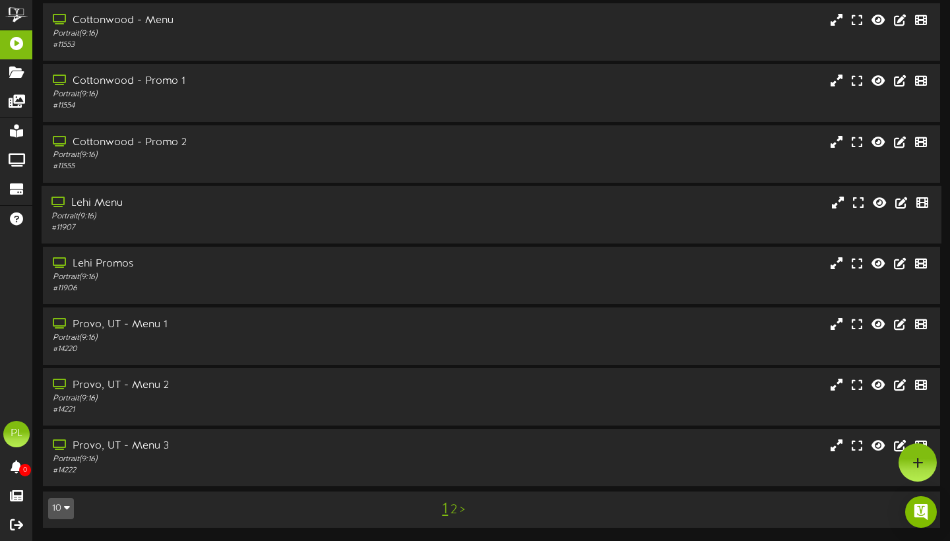
scroll to position [169, 0]
click at [461, 512] on link ">" at bounding box center [462, 510] width 5 height 15
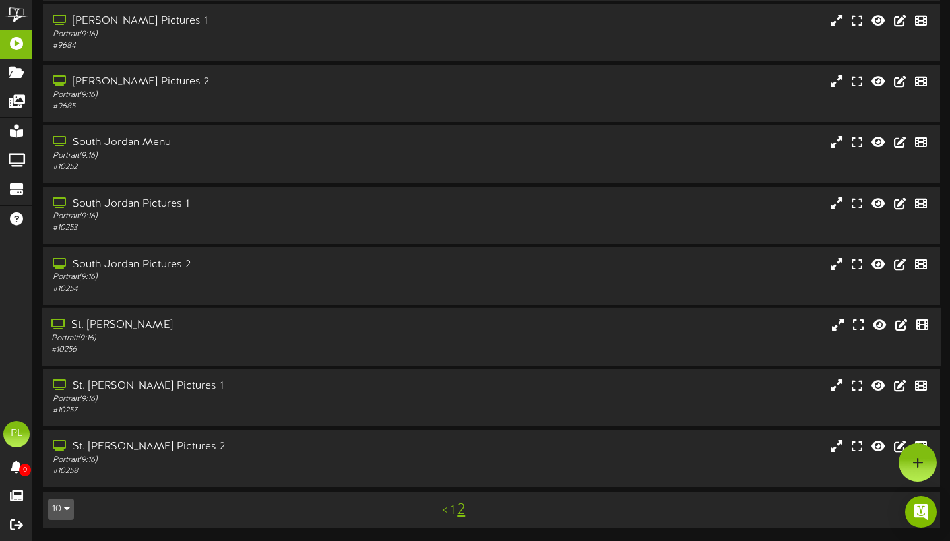
scroll to position [109, 0]
click at [161, 354] on div "# 10256" at bounding box center [228, 349] width 355 height 11
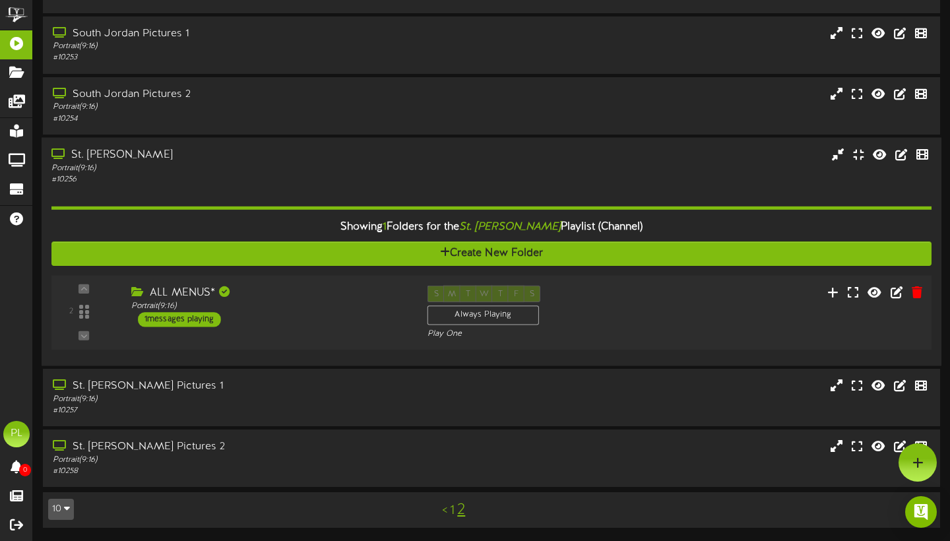
scroll to position [278, 0]
click at [208, 328] on div "2 ALL MENUS*" at bounding box center [491, 312] width 888 height 54
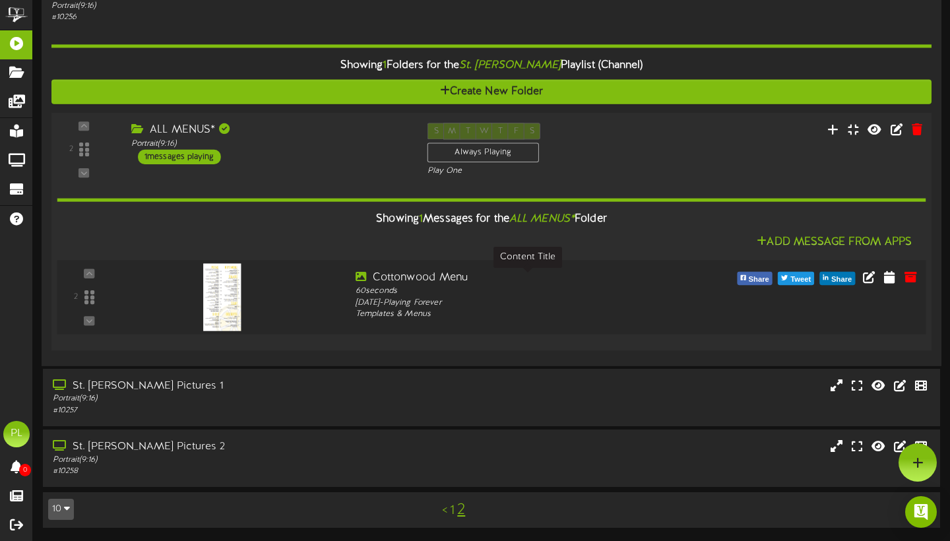
scroll to position [440, 0]
click at [659, 307] on div "[DATE] - Playing Forever" at bounding box center [528, 303] width 346 height 12
click at [299, 155] on div "ALL MENUS* Portrait ( 9:16 ) 1 messages playing" at bounding box center [269, 144] width 296 height 42
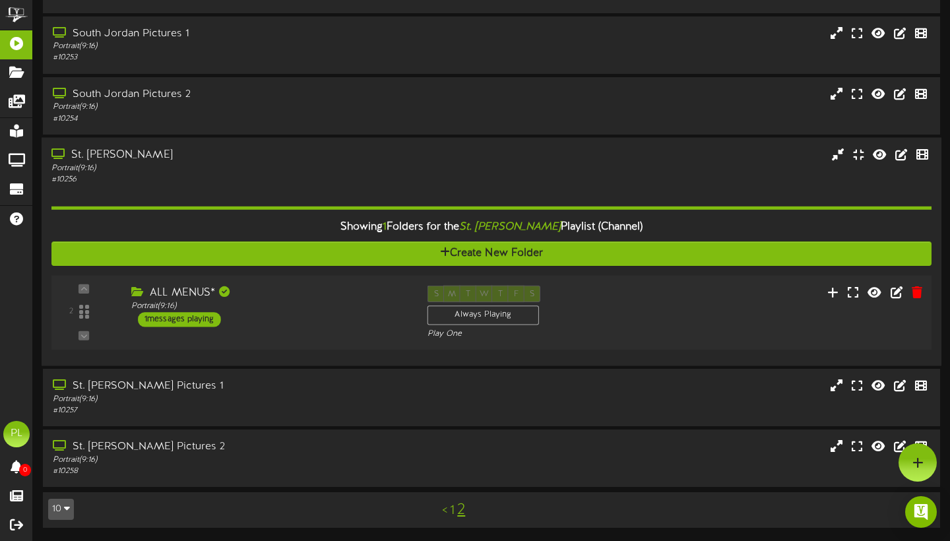
click at [299, 289] on div "ALL MENUS*" at bounding box center [269, 292] width 276 height 15
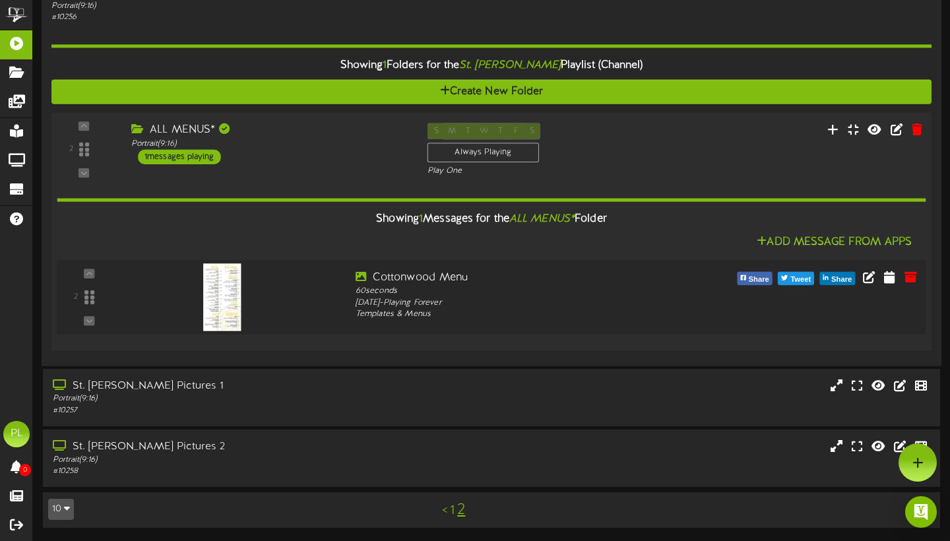
scroll to position [440, 0]
click at [92, 298] on div "2" at bounding box center [89, 297] width 53 height 54
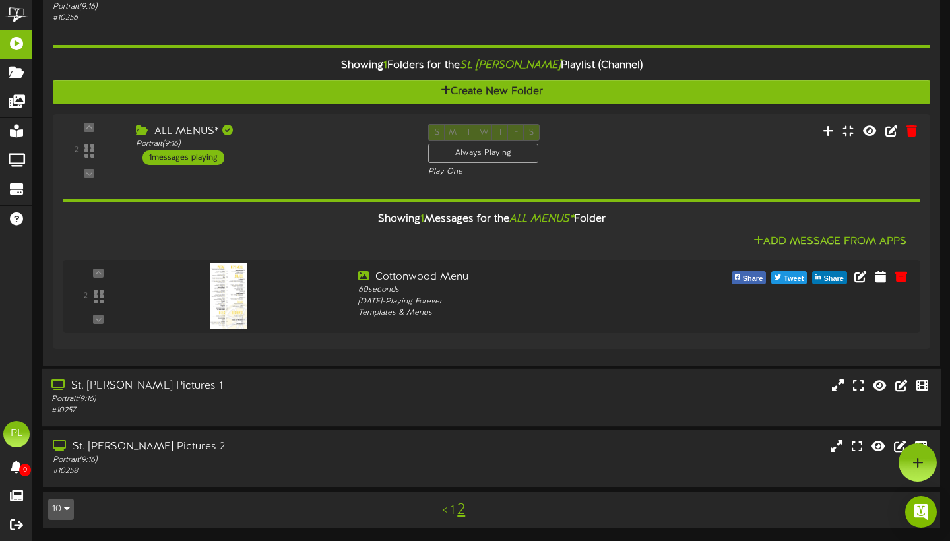
click at [233, 394] on div "Portrait ( 9:16 )" at bounding box center [228, 398] width 355 height 11
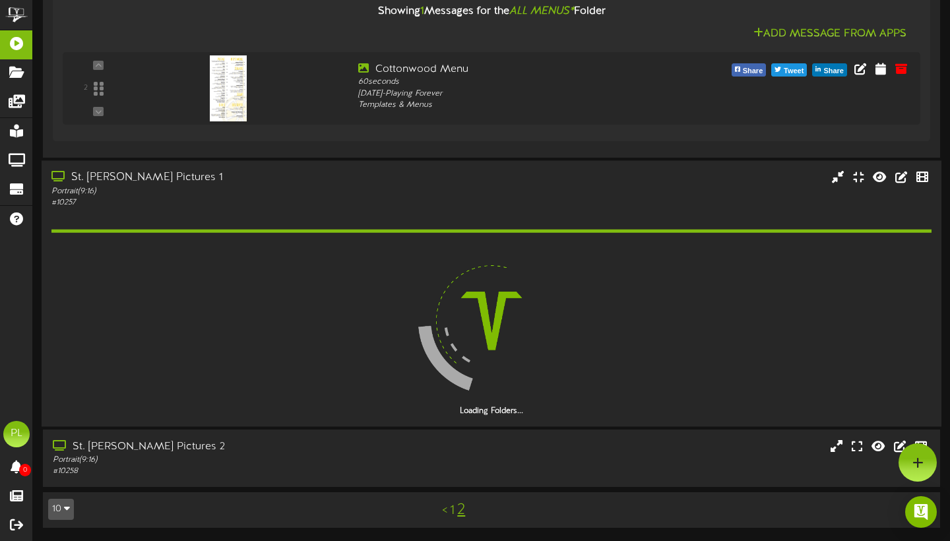
scroll to position [609, 0]
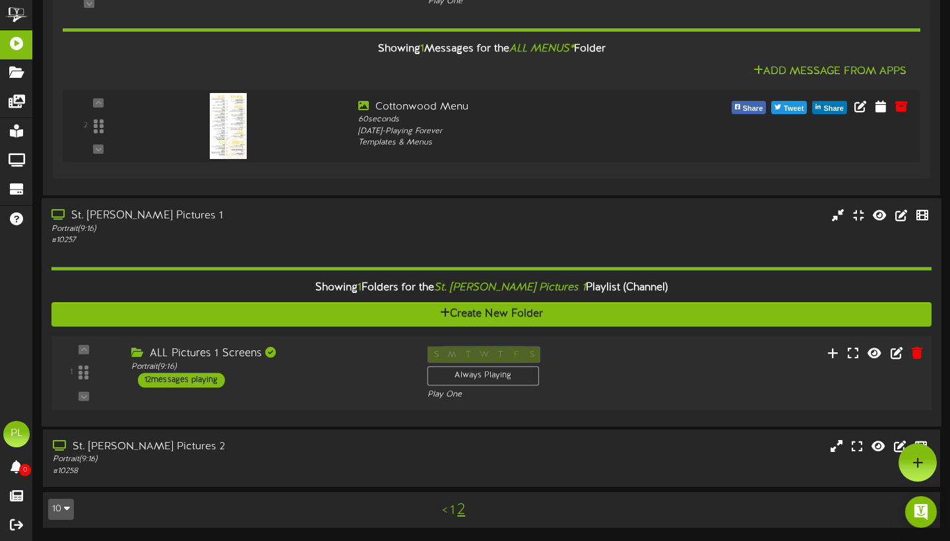
click at [334, 383] on div "ALL Pictures 1 Screens Portrait ( 9:16 ) 12 messages playing" at bounding box center [269, 367] width 296 height 42
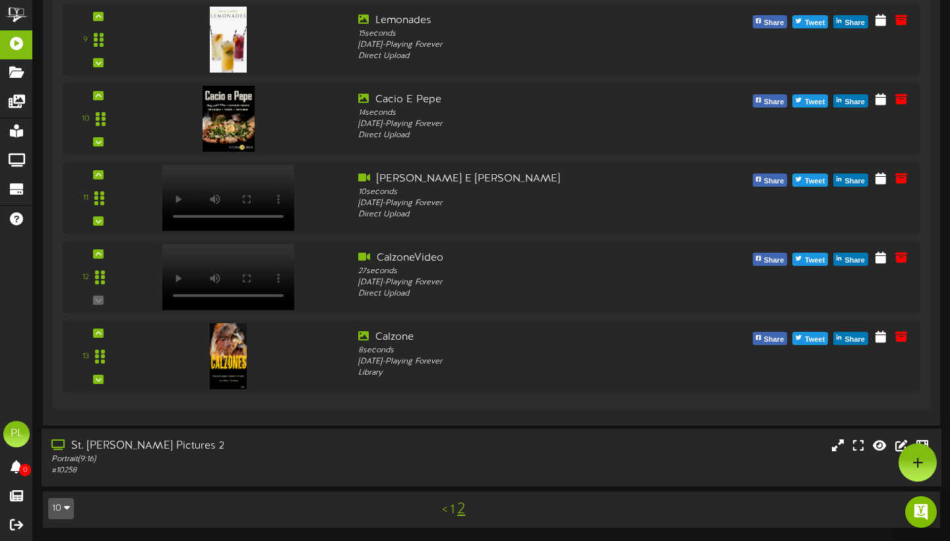
scroll to position [1642, 0]
click at [262, 458] on div "Portrait ( 9:16 )" at bounding box center [228, 459] width 355 height 11
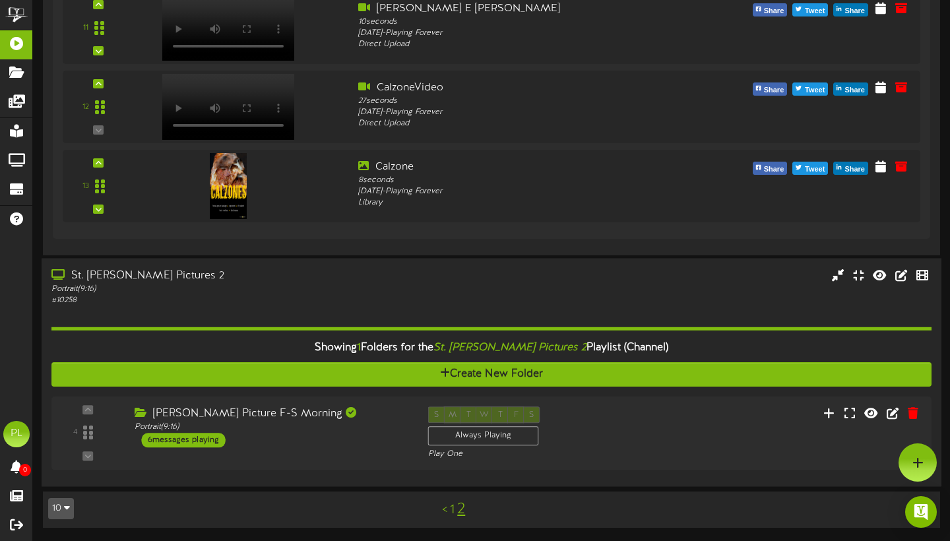
scroll to position [1810, 0]
click at [327, 435] on div "[PERSON_NAME] Picture F-S Morning Portrait ( 9:16 ) 6 messages playing" at bounding box center [269, 427] width 296 height 42
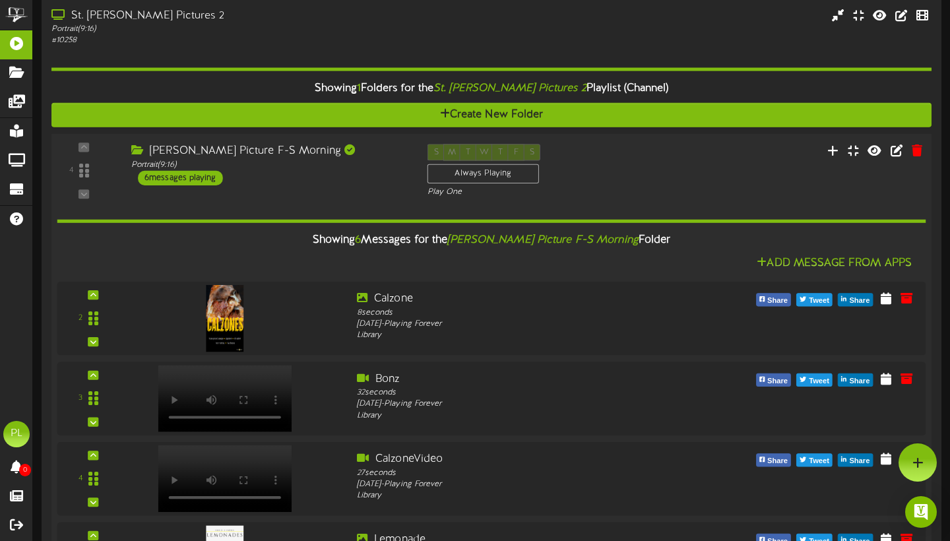
click at [357, 190] on div "4 ( 9:16" at bounding box center [491, 171] width 888 height 54
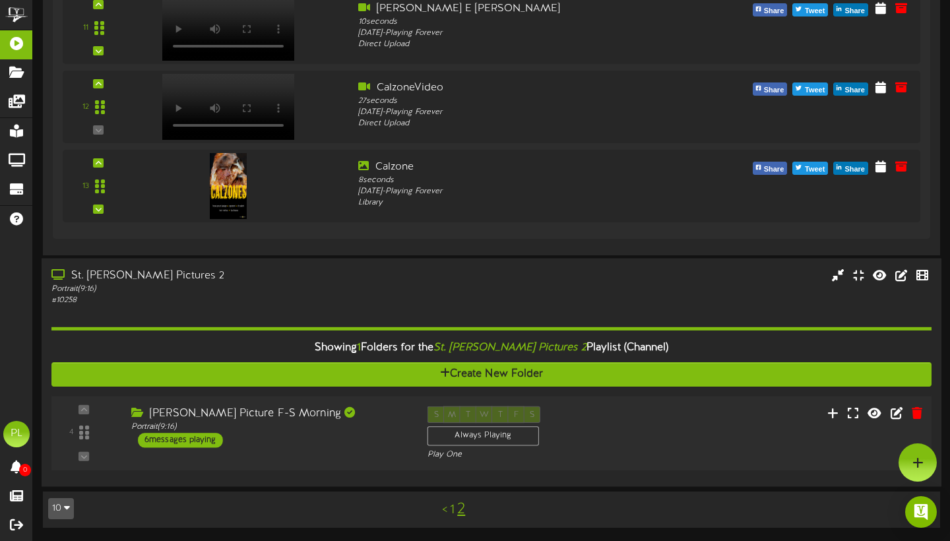
click at [379, 456] on div "4 ( 9:16" at bounding box center [491, 433] width 888 height 54
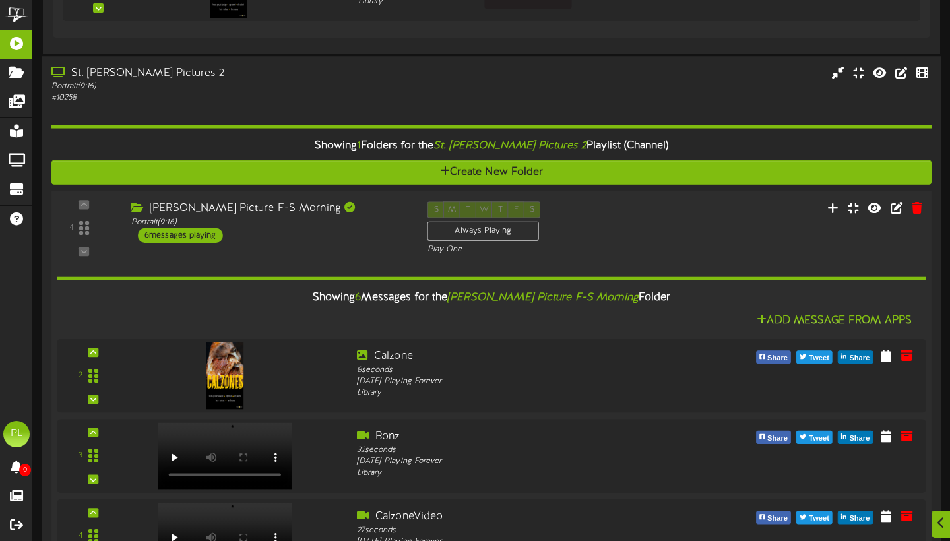
scroll to position [1989, 0]
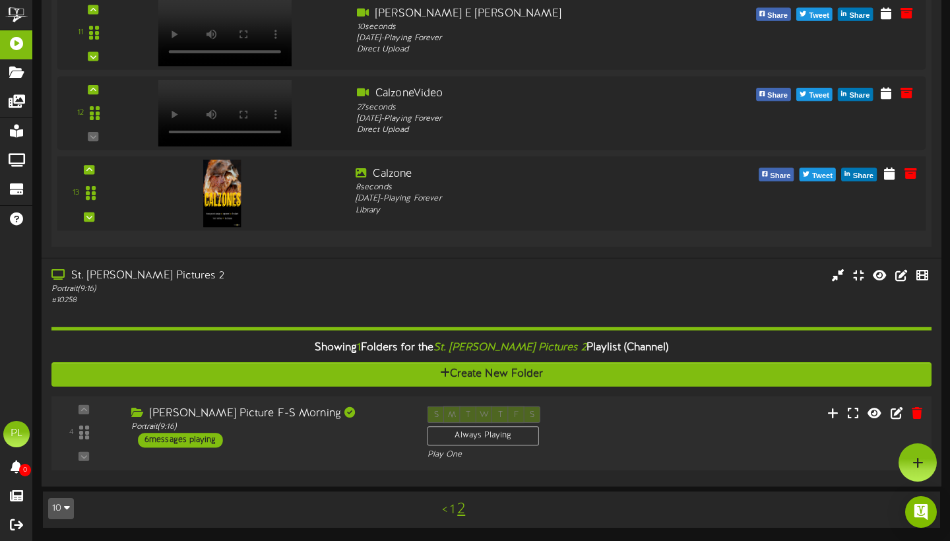
scroll to position [1810, 0]
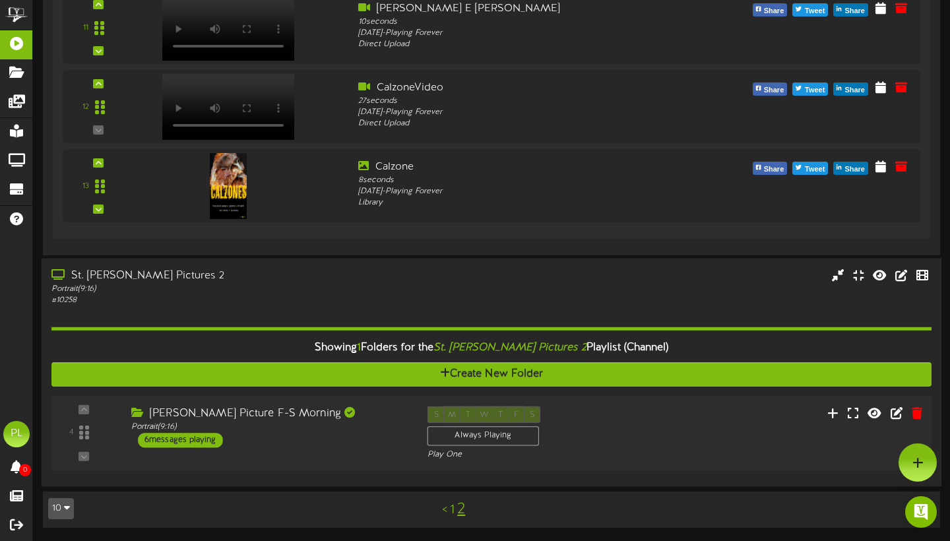
click at [299, 284] on div "St. [PERSON_NAME] Pictures 2" at bounding box center [228, 275] width 355 height 15
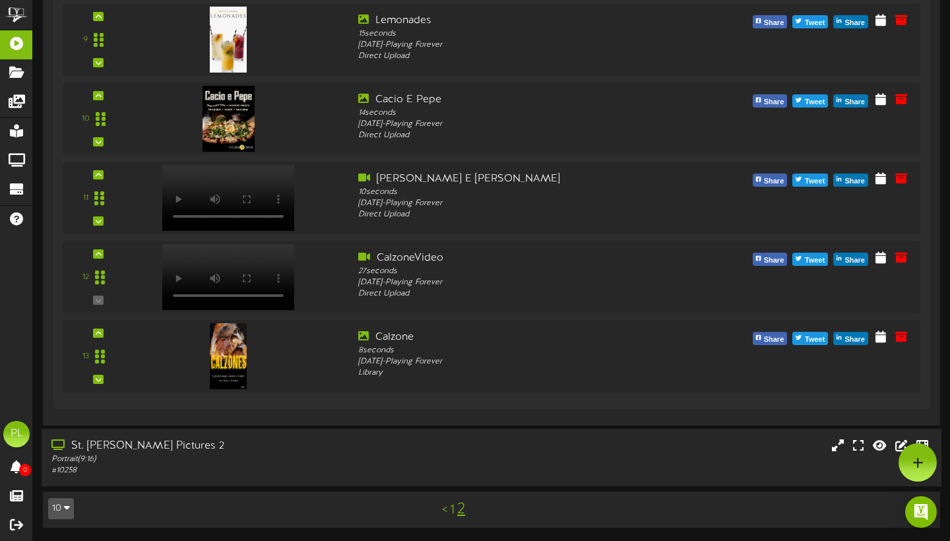
scroll to position [1642, 0]
click at [287, 456] on div "Portrait ( 9:16 )" at bounding box center [228, 459] width 355 height 11
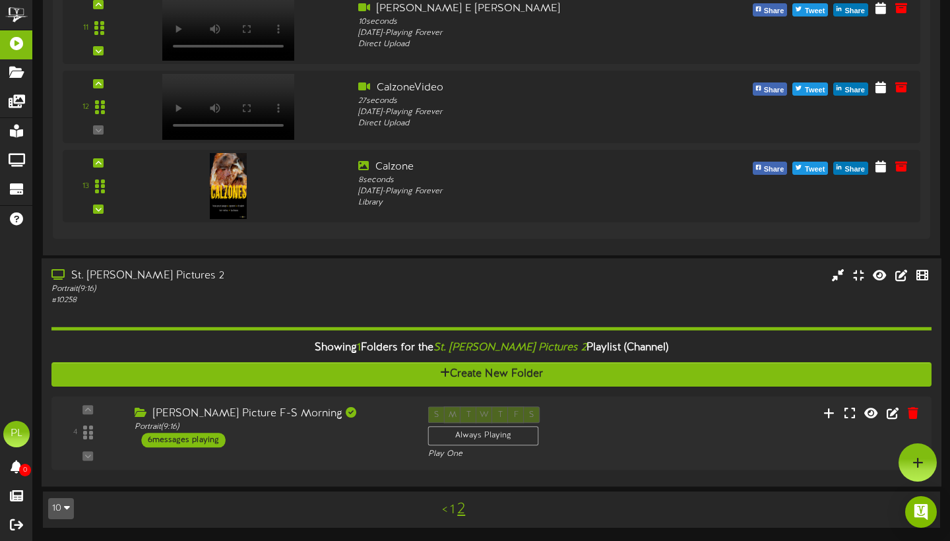
scroll to position [1810, 0]
click at [548, 346] on icon "St. [PERSON_NAME] Pictures 2" at bounding box center [510, 348] width 152 height 12
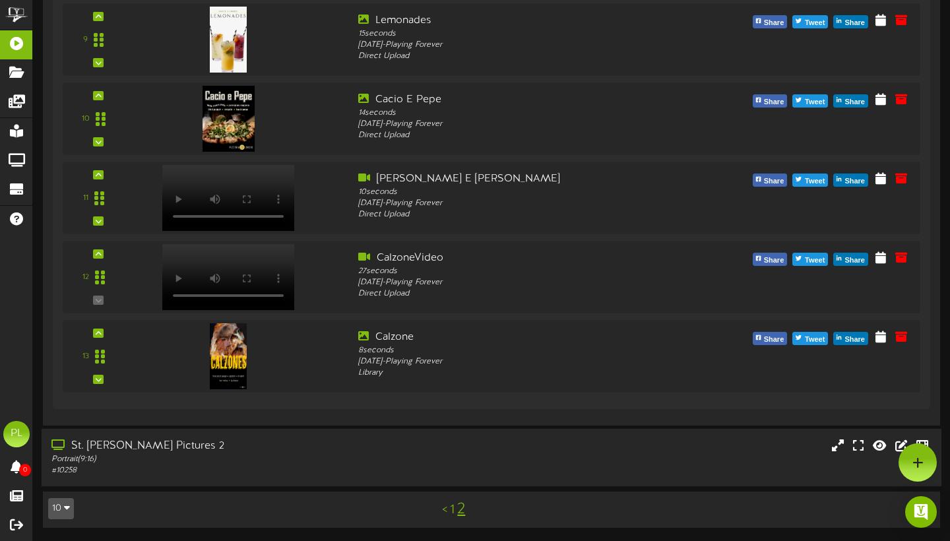
scroll to position [1642, 0]
click at [392, 448] on div "St. [PERSON_NAME] Pictures 2" at bounding box center [228, 446] width 355 height 15
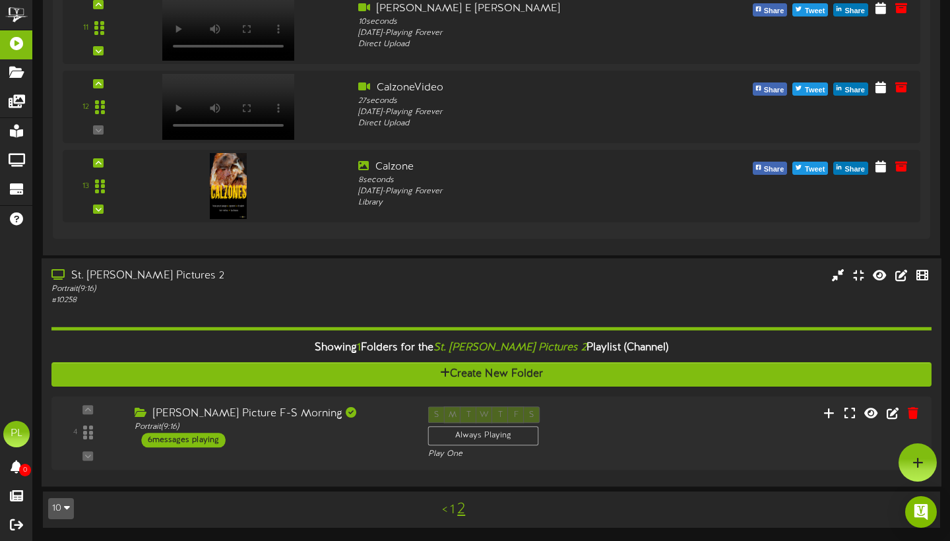
scroll to position [1810, 0]
click at [308, 451] on div "4 ( 9:16" at bounding box center [491, 433] width 886 height 54
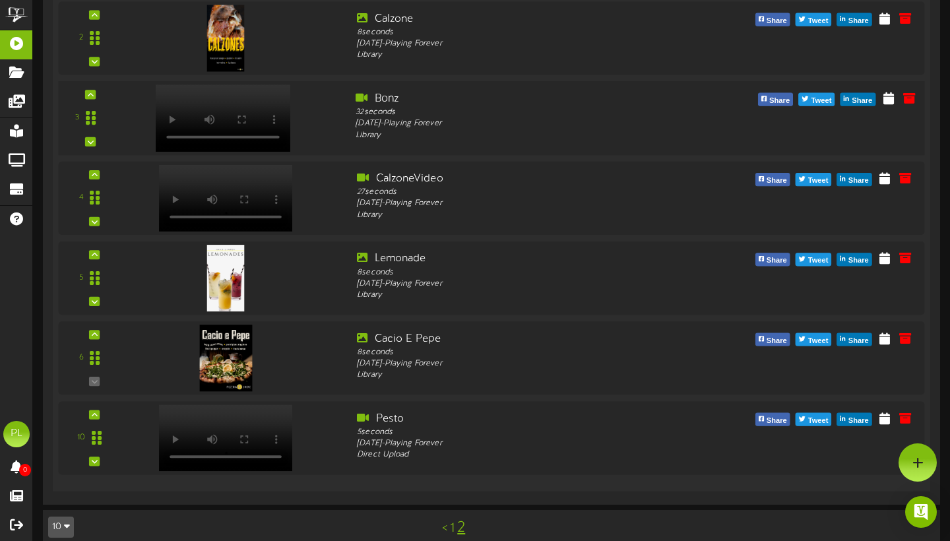
scroll to position [2368, 0]
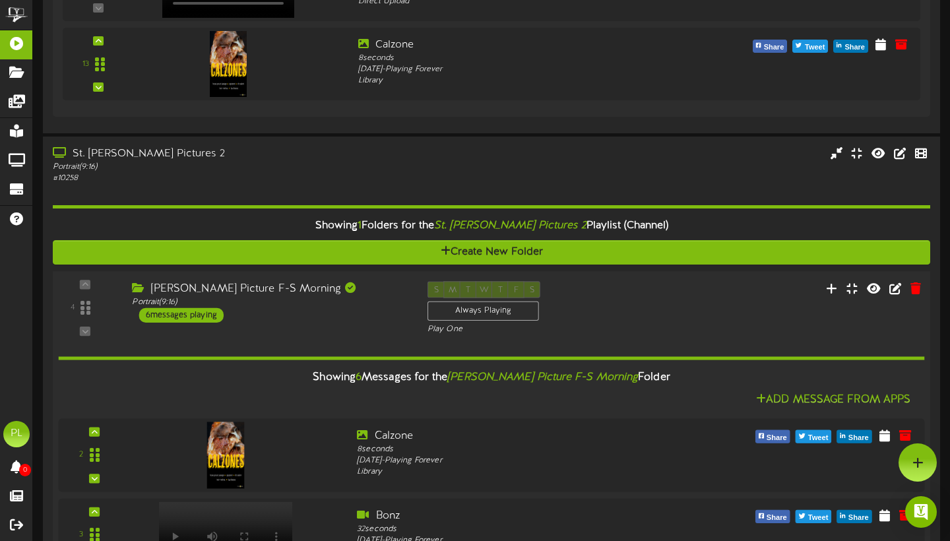
click at [603, 312] on div "S M T W T F S Always Playing Play One" at bounding box center [528, 308] width 222 height 54
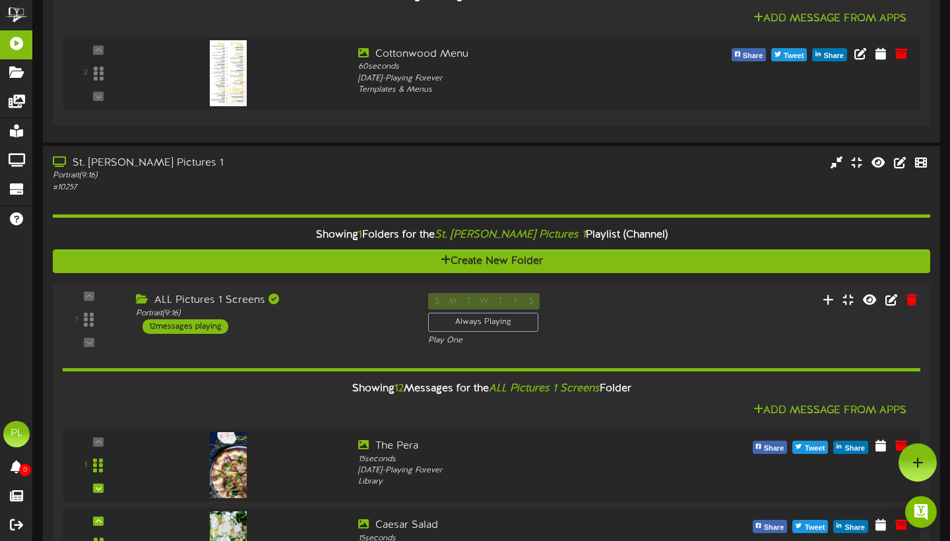
scroll to position [643, 0]
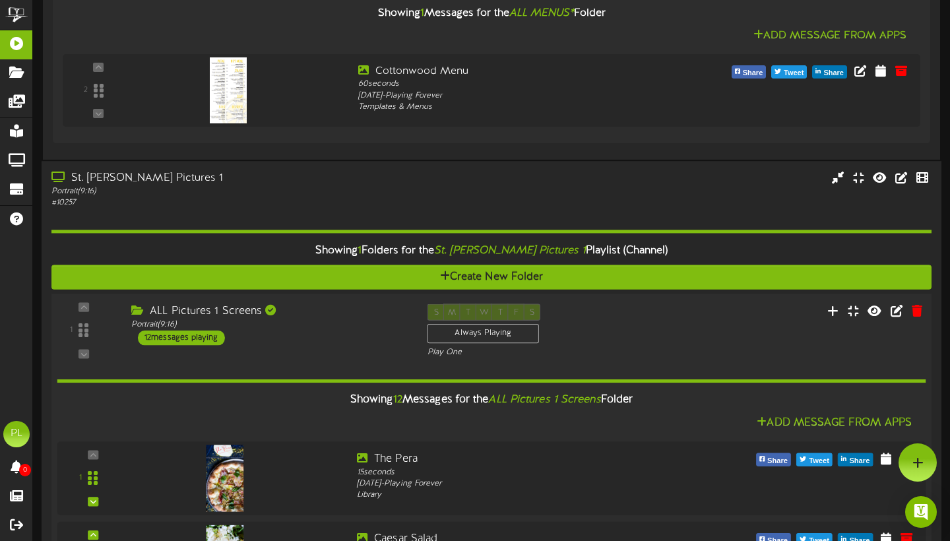
click at [352, 319] on div "ALL Pictures 1 Screens" at bounding box center [269, 310] width 276 height 15
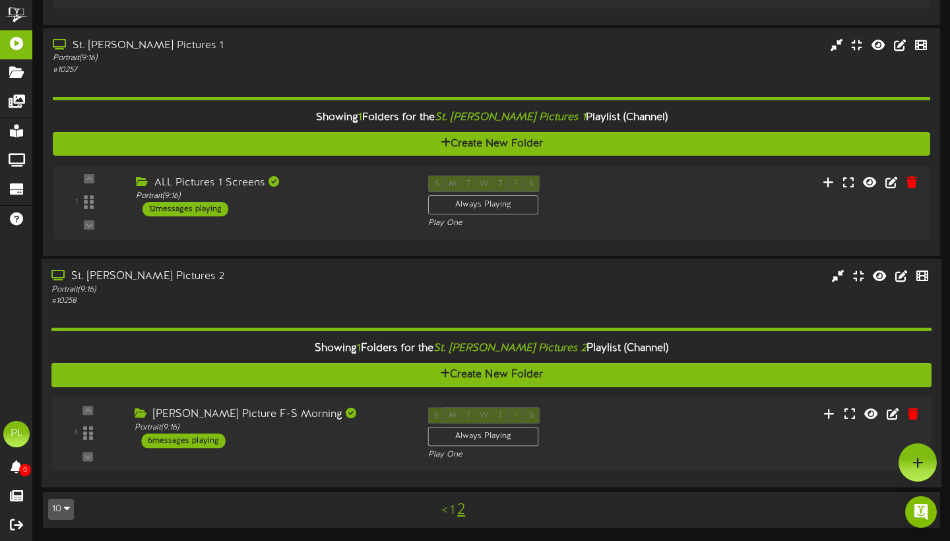
click at [348, 303] on div "# 10258" at bounding box center [228, 300] width 355 height 11
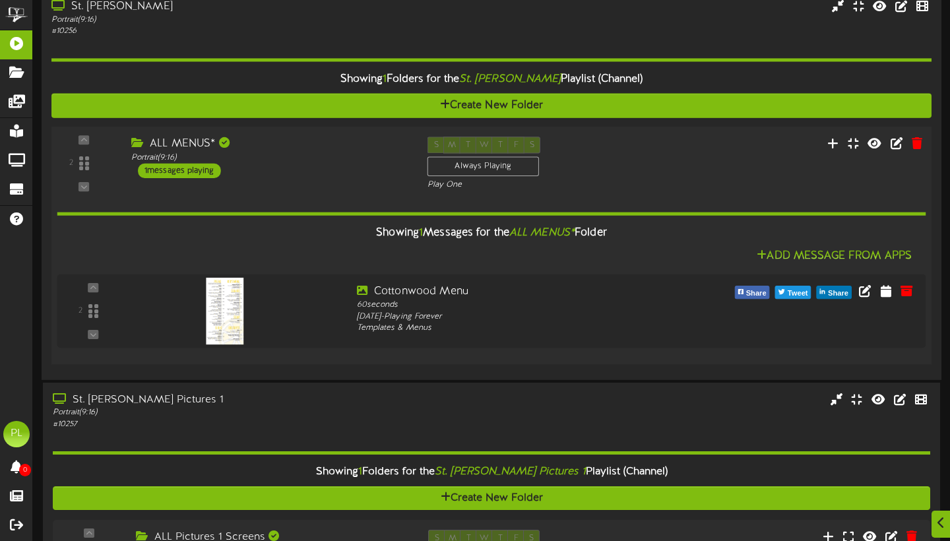
scroll to position [424, 0]
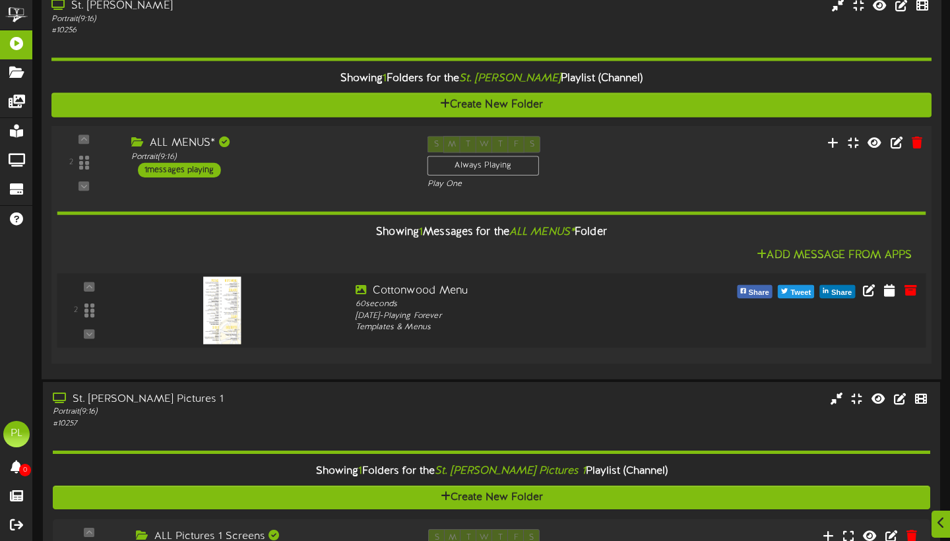
click at [332, 324] on div at bounding box center [236, 306] width 220 height 47
click at [314, 247] on div "Showing 1 Messages for the ALL MENUS* Folder" at bounding box center [491, 232] width 888 height 28
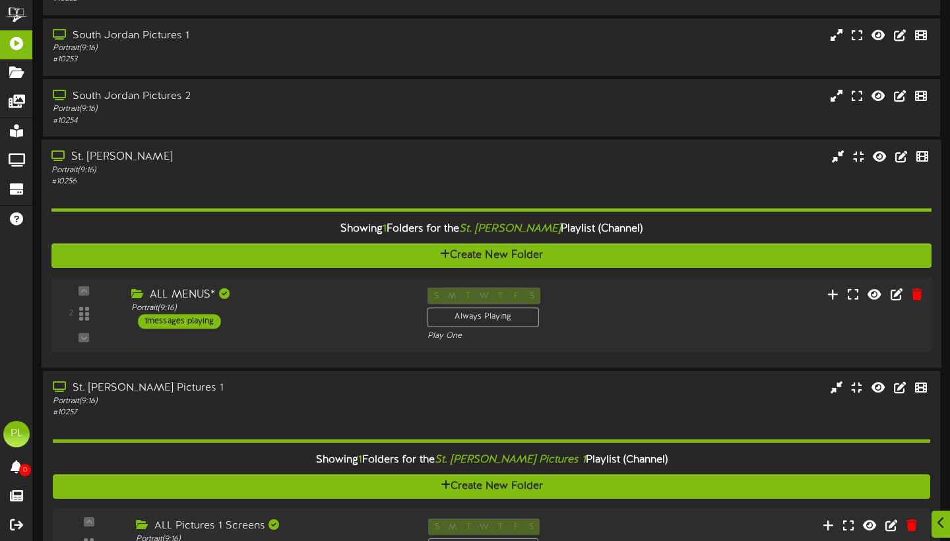
scroll to position [275, 0]
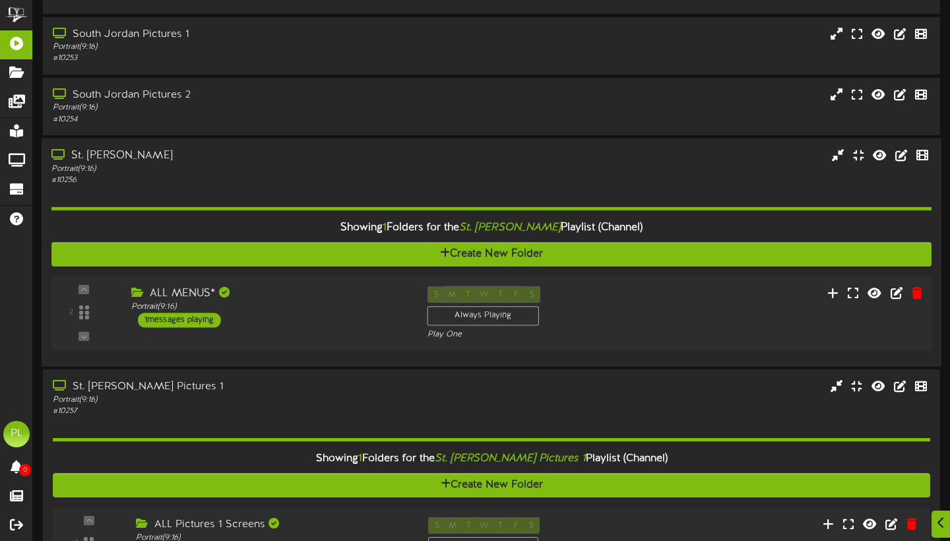
click at [257, 174] on div "Portrait ( 9:16 )" at bounding box center [228, 168] width 355 height 11
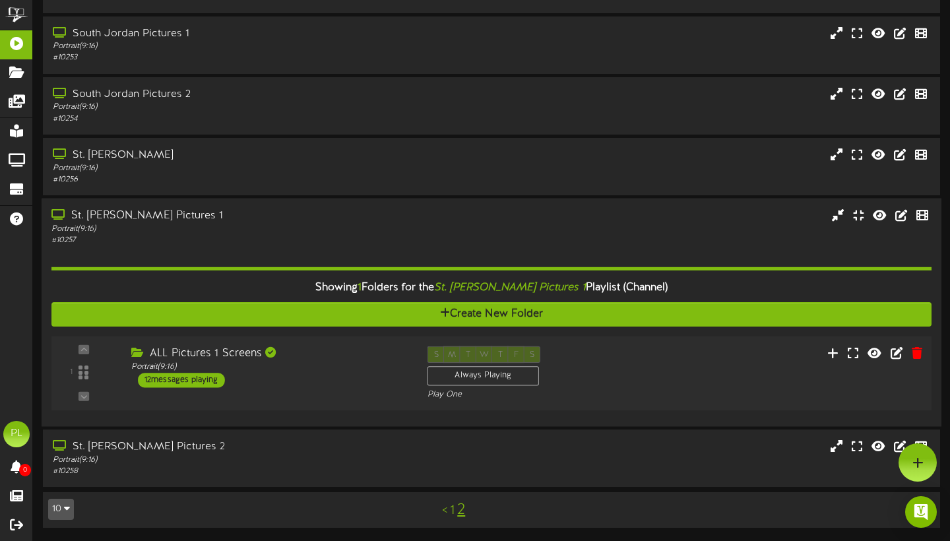
scroll to position [278, 0]
click at [284, 383] on div "ALL Pictures 1 Screens Portrait ( 9:16 ) 12 messages playing" at bounding box center [269, 367] width 296 height 42
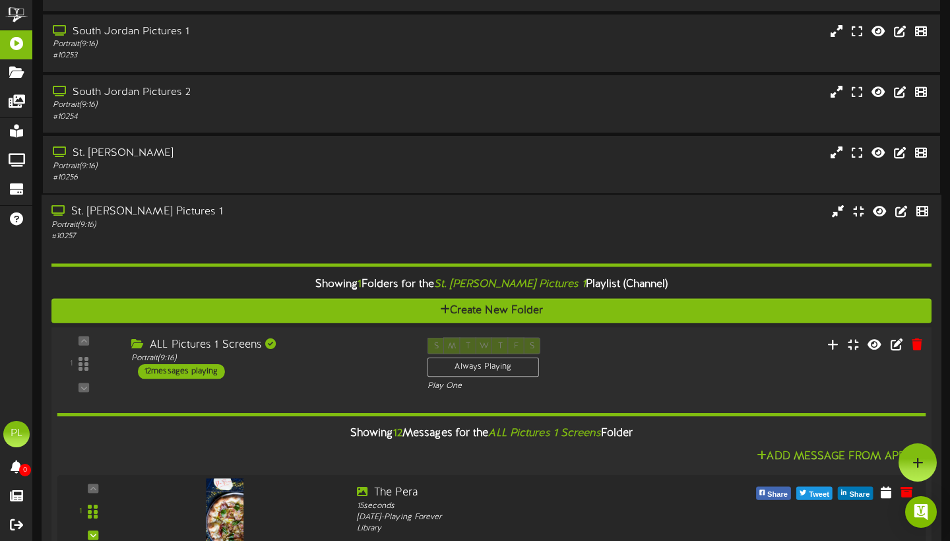
click at [284, 383] on div "1 ( 9:16" at bounding box center [491, 364] width 888 height 54
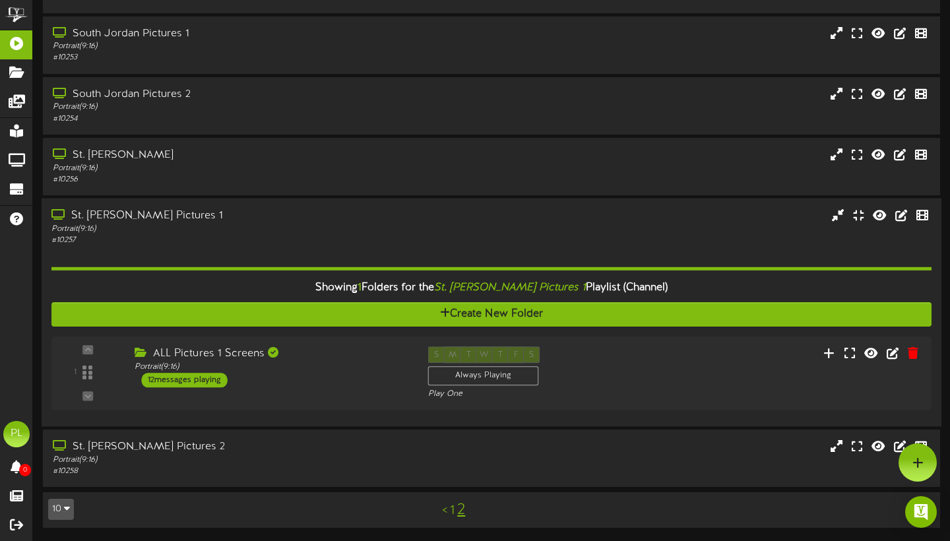
click at [305, 257] on div "Showing 1 Folders for the St. [PERSON_NAME] Pictures 1 Playlist (Channel) Creat…" at bounding box center [491, 331] width 880 height 171
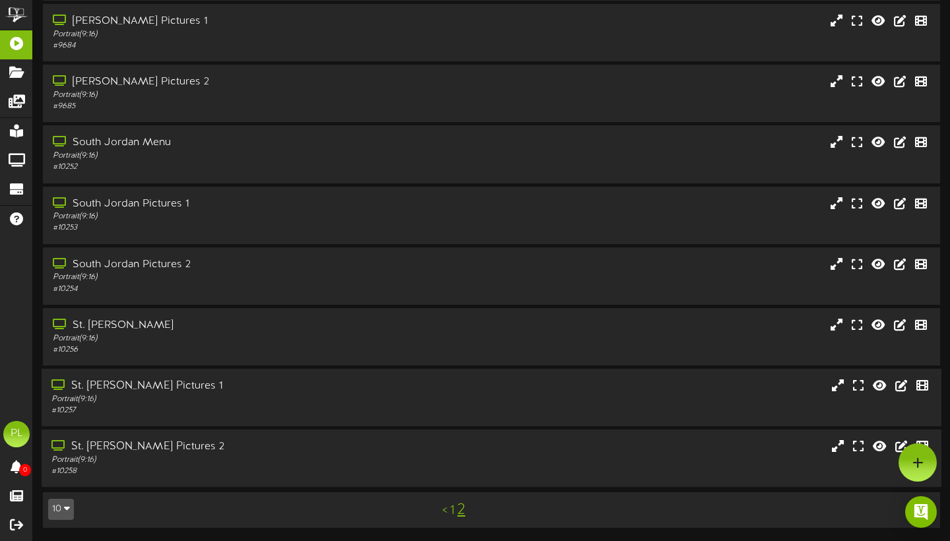
scroll to position [109, 0]
click at [205, 344] on div "Portrait ( 9:16 )" at bounding box center [228, 338] width 355 height 11
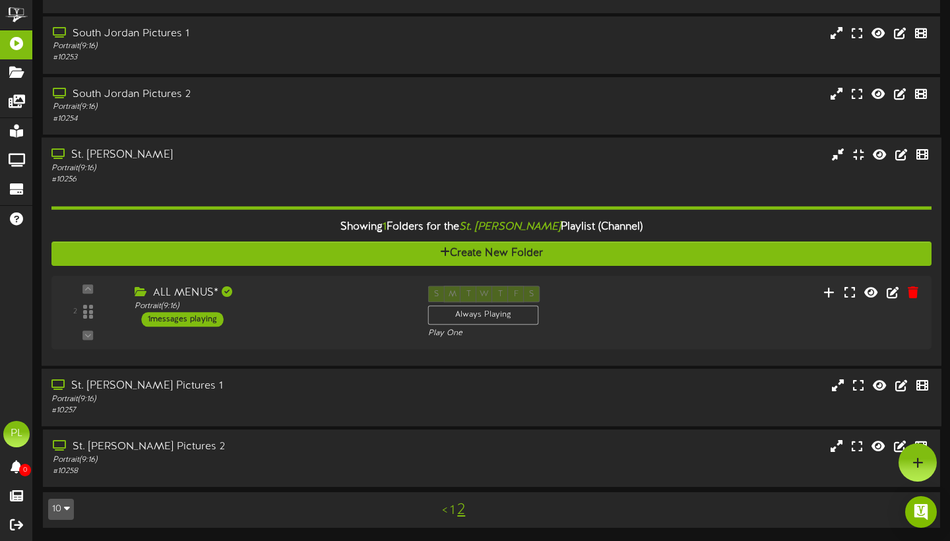
scroll to position [278, 0]
click at [246, 173] on div "Portrait ( 9:16 )" at bounding box center [228, 167] width 355 height 11
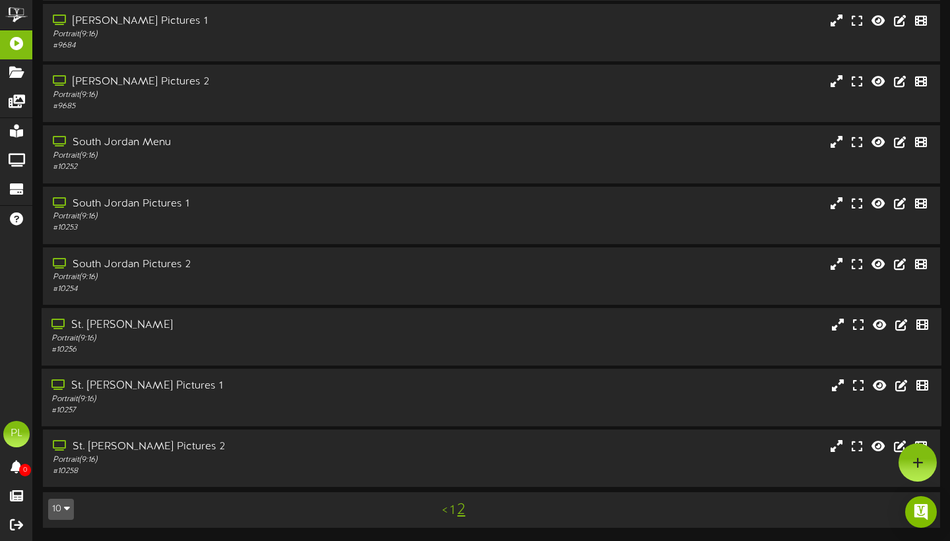
click at [153, 335] on div "Portrait ( 9:16 )" at bounding box center [228, 338] width 355 height 11
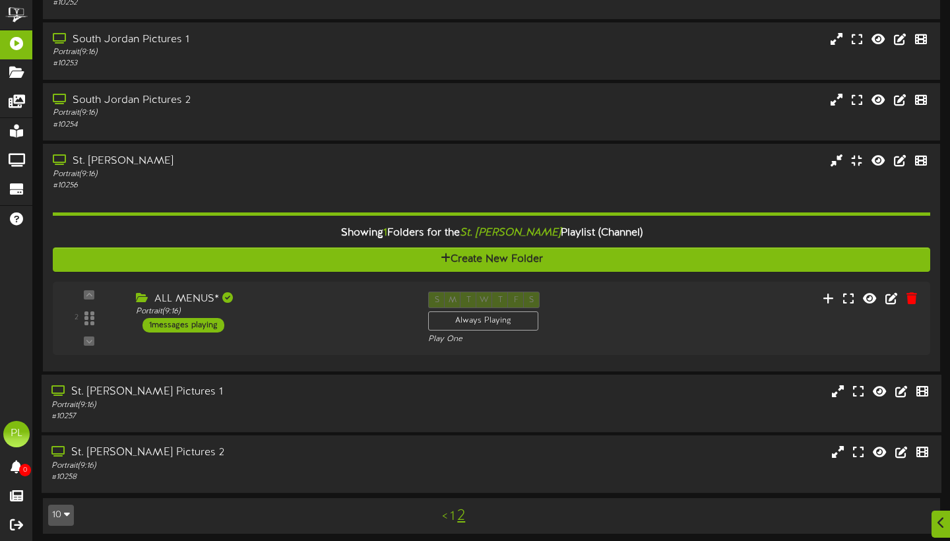
scroll to position [271, 0]
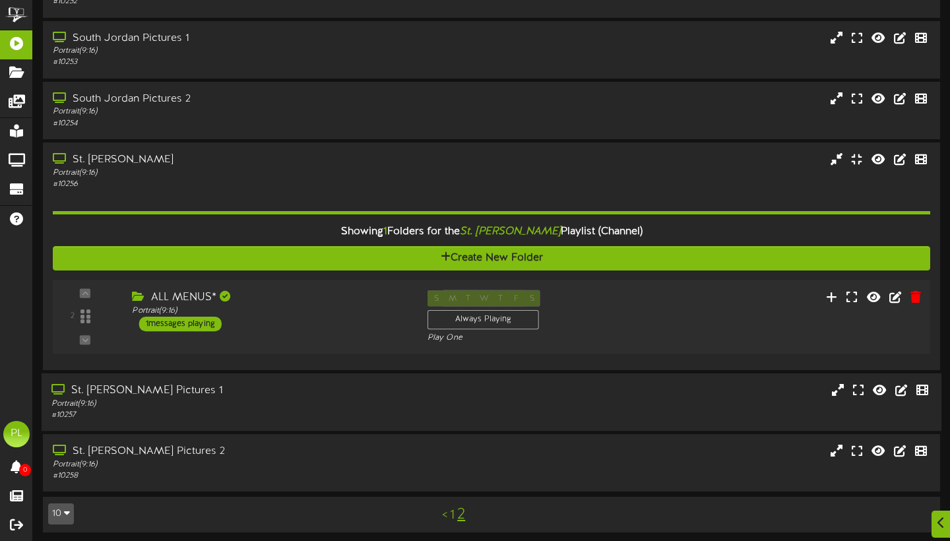
click at [93, 319] on div "2" at bounding box center [86, 316] width 54 height 53
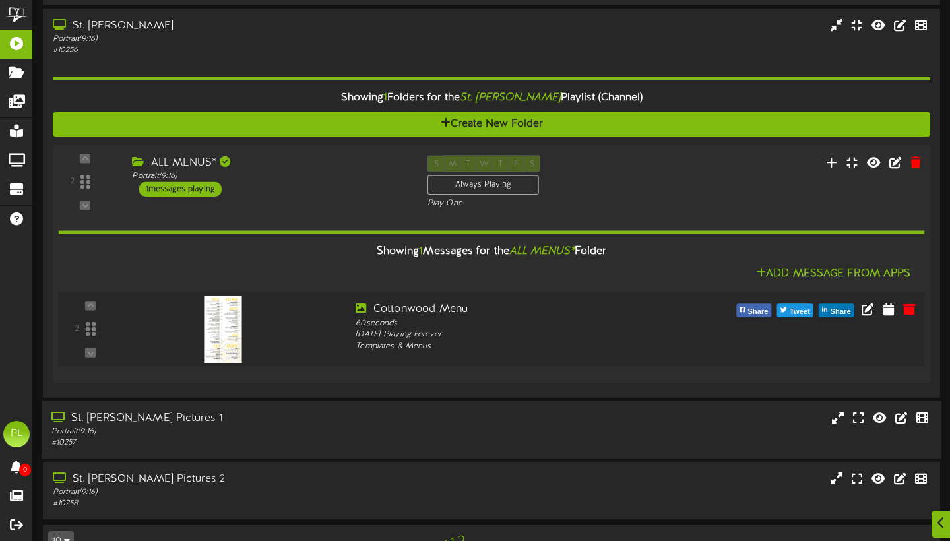
scroll to position [406, 0]
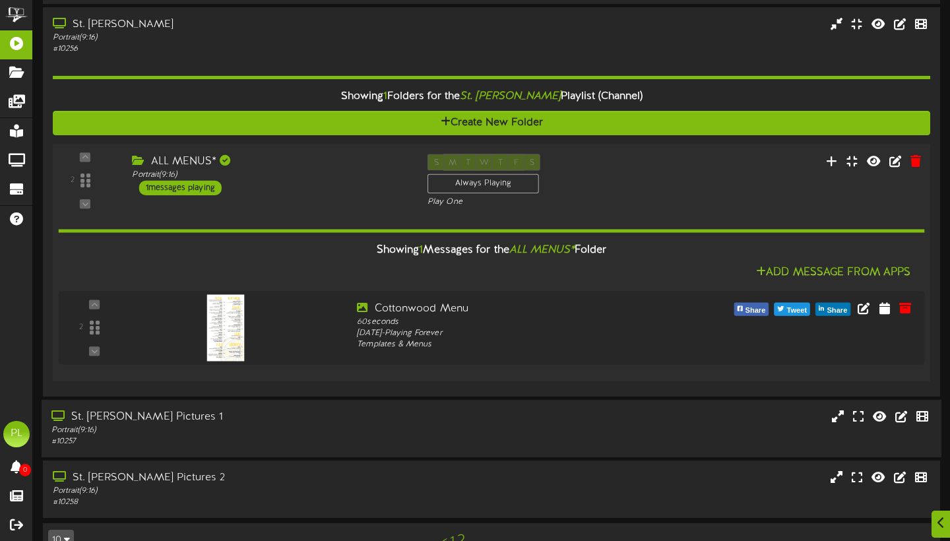
click at [305, 199] on div "2 ALL MENUS*" at bounding box center [491, 181] width 886 height 54
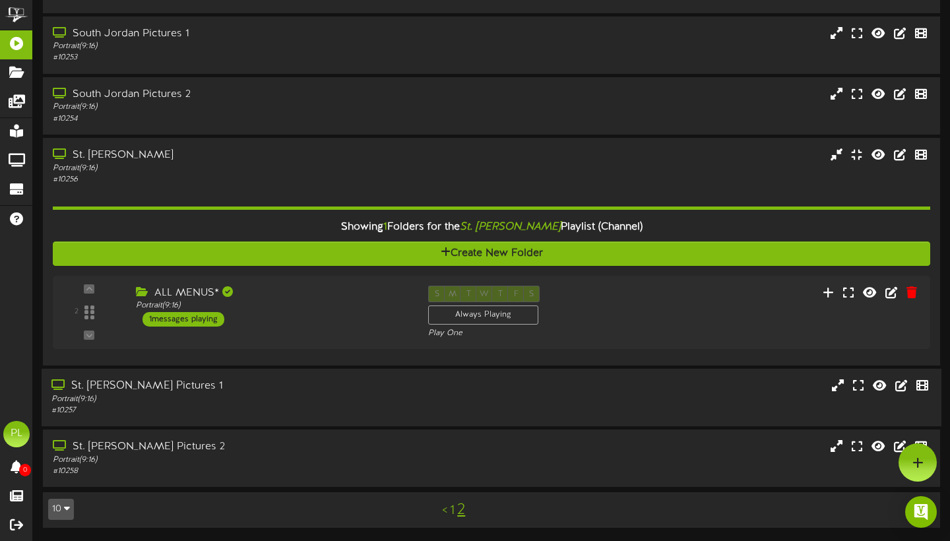
click at [243, 171] on div "Portrait ( 9:16 )" at bounding box center [230, 168] width 354 height 11
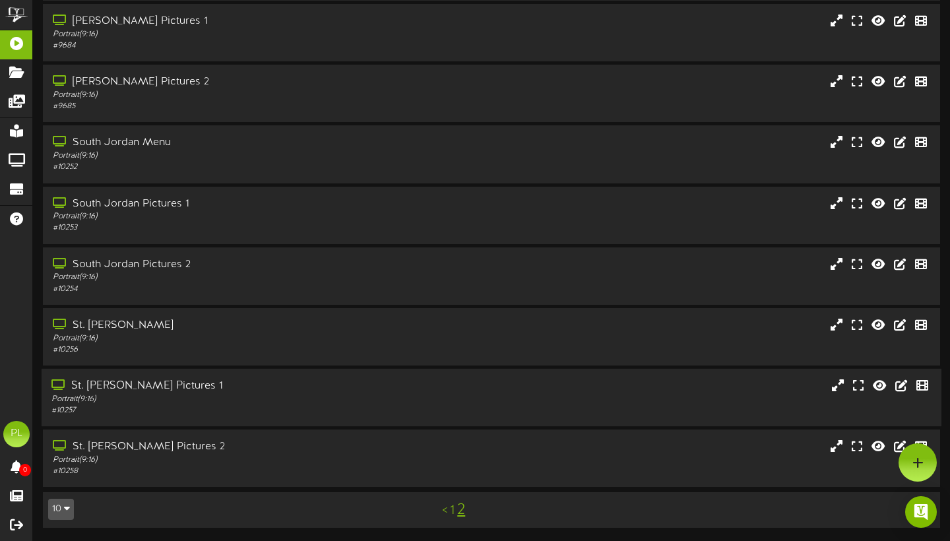
scroll to position [109, 0]
click at [205, 466] on div "Portrait ( 9:16 )" at bounding box center [228, 459] width 355 height 11
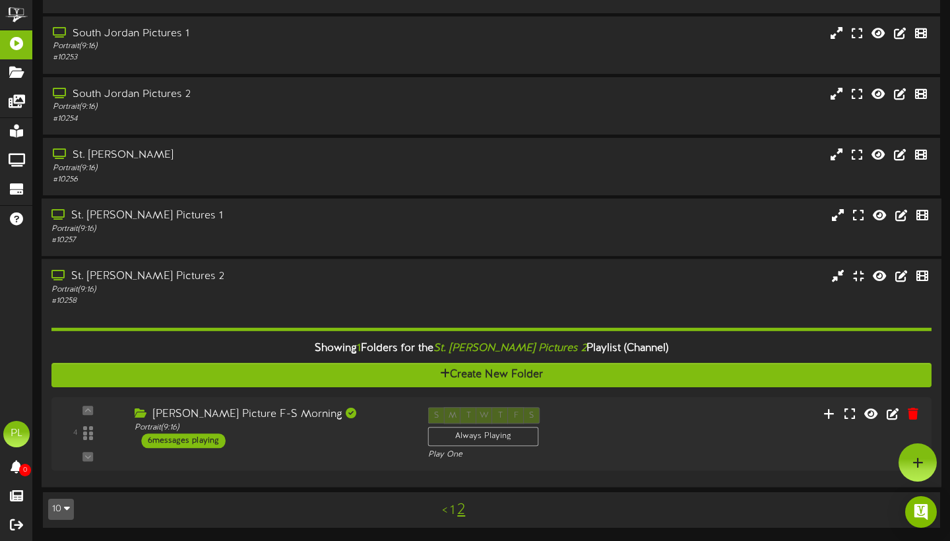
scroll to position [278, 0]
click at [284, 441] on div "[PERSON_NAME] Picture F-S Morning Portrait ( 9:16 ) 6 messages playing" at bounding box center [269, 428] width 296 height 42
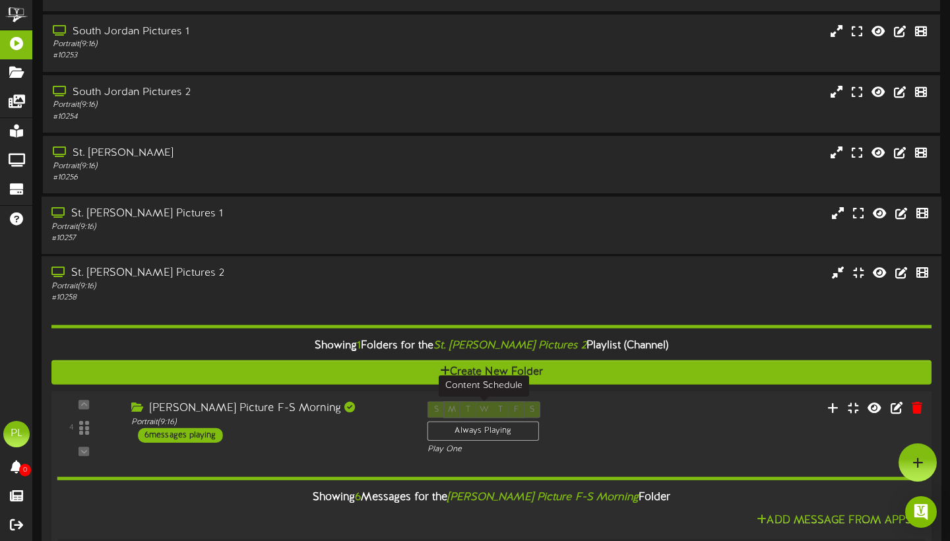
click at [512, 410] on div "S M T W T F S Always Playing" at bounding box center [483, 422] width 113 height 43
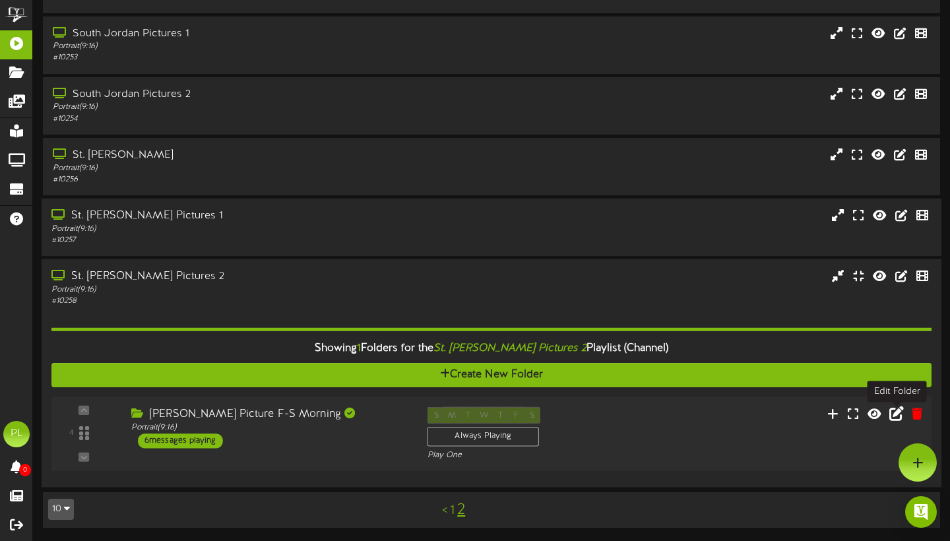
click at [888, 416] on button at bounding box center [896, 415] width 22 height 20
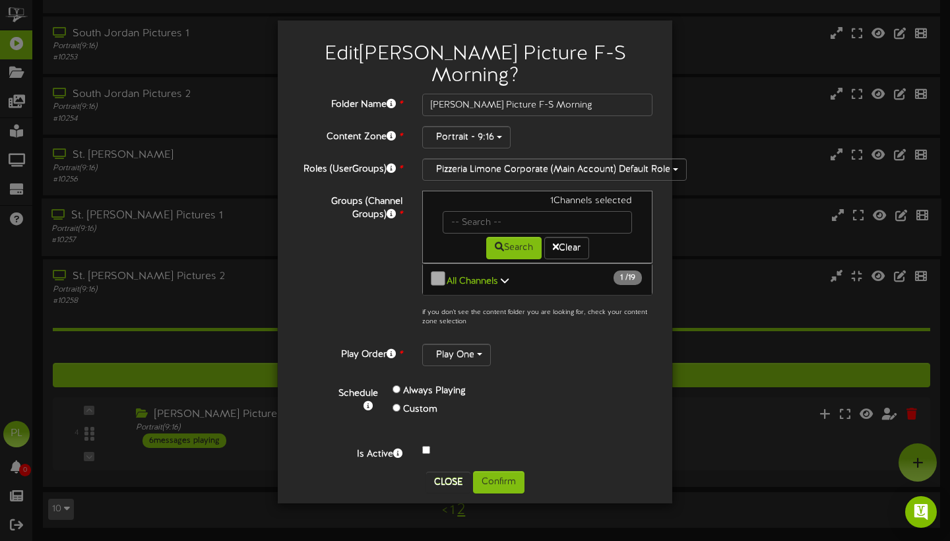
click at [448, 472] on button "Close" at bounding box center [448, 482] width 44 height 21
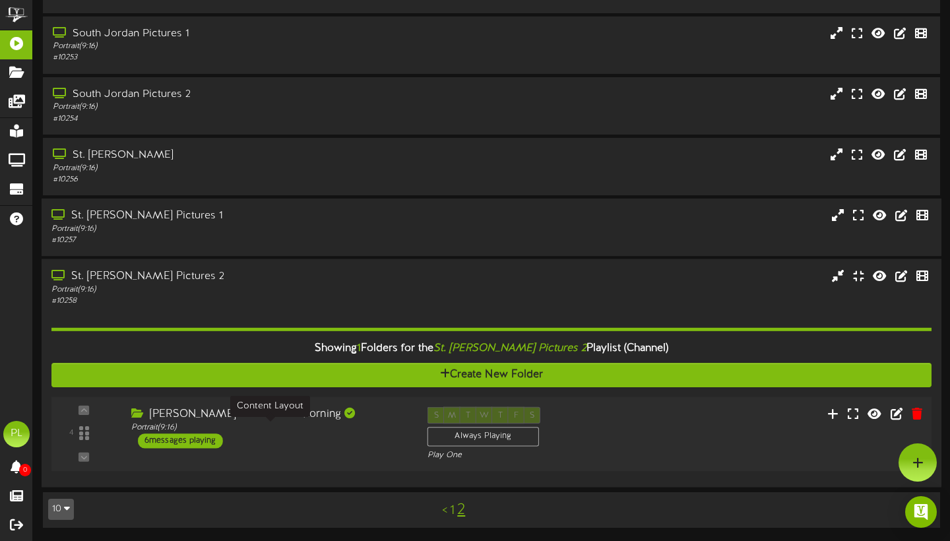
click at [345, 429] on div "Portrait ( 9:16 )" at bounding box center [269, 427] width 276 height 11
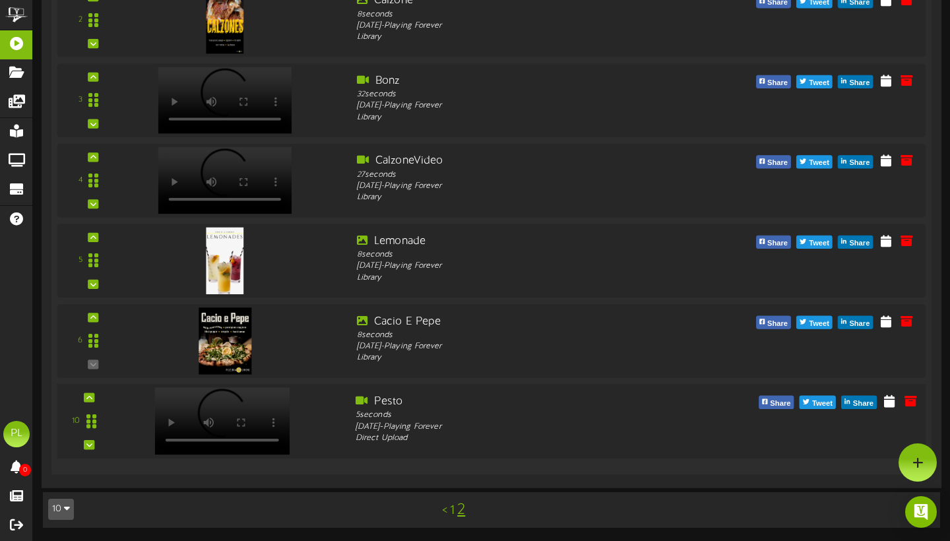
scroll to position [836, 0]
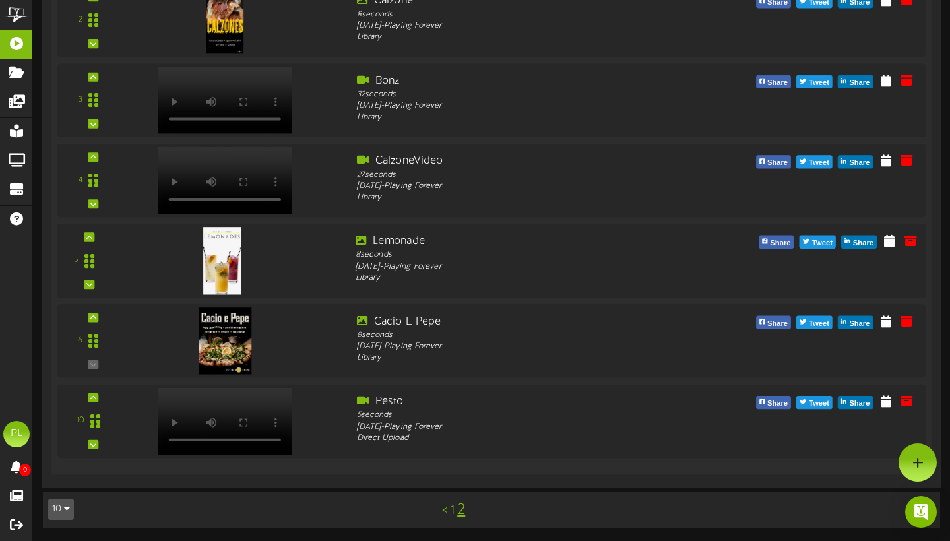
click at [228, 274] on img at bounding box center [222, 260] width 38 height 67
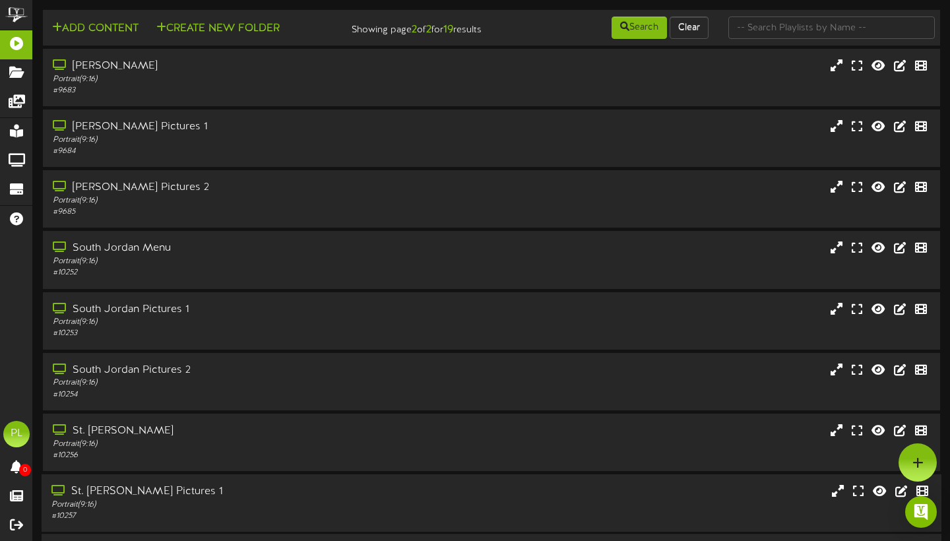
scroll to position [0, 0]
click at [229, 74] on div "[PERSON_NAME]" at bounding box center [228, 66] width 355 height 15
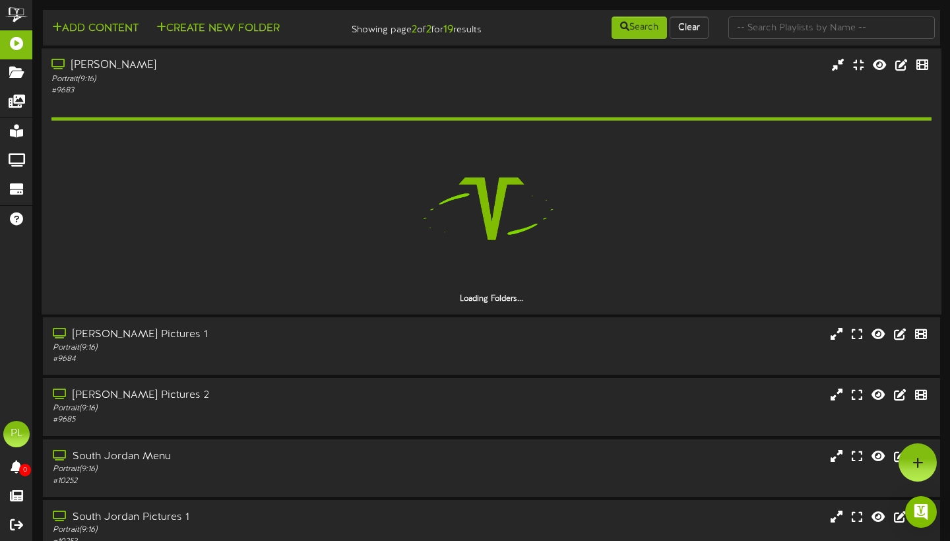
click at [221, 84] on div "Portrait ( 9:16 )" at bounding box center [228, 78] width 355 height 11
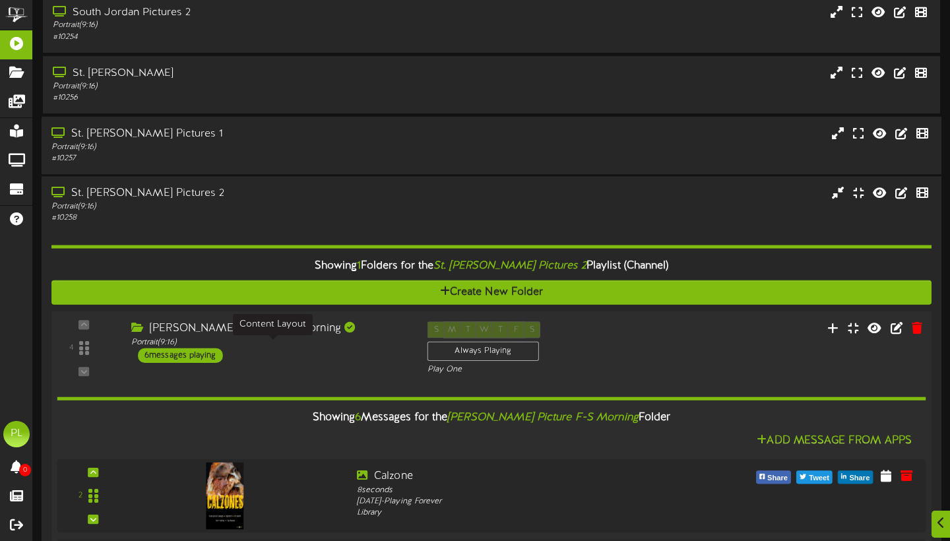
scroll to position [364, 0]
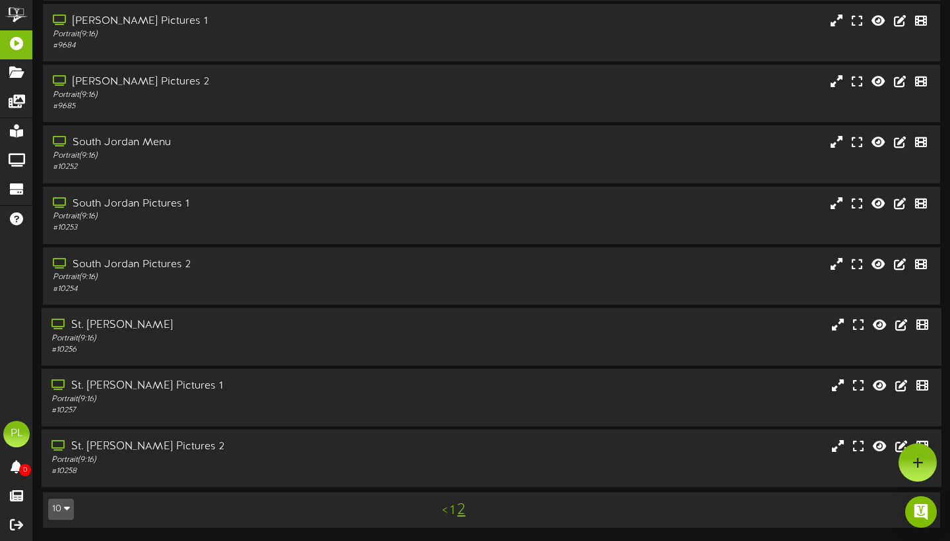
scroll to position [109, 0]
click at [257, 338] on div "Portrait ( 9:16 )" at bounding box center [228, 338] width 355 height 11
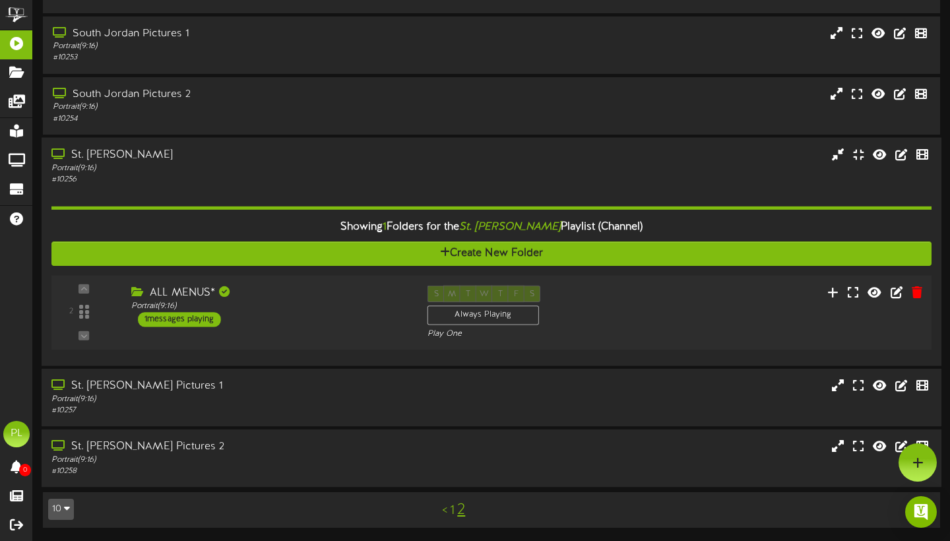
scroll to position [278, 0]
click at [321, 295] on div "ALL MENUS*" at bounding box center [269, 292] width 276 height 15
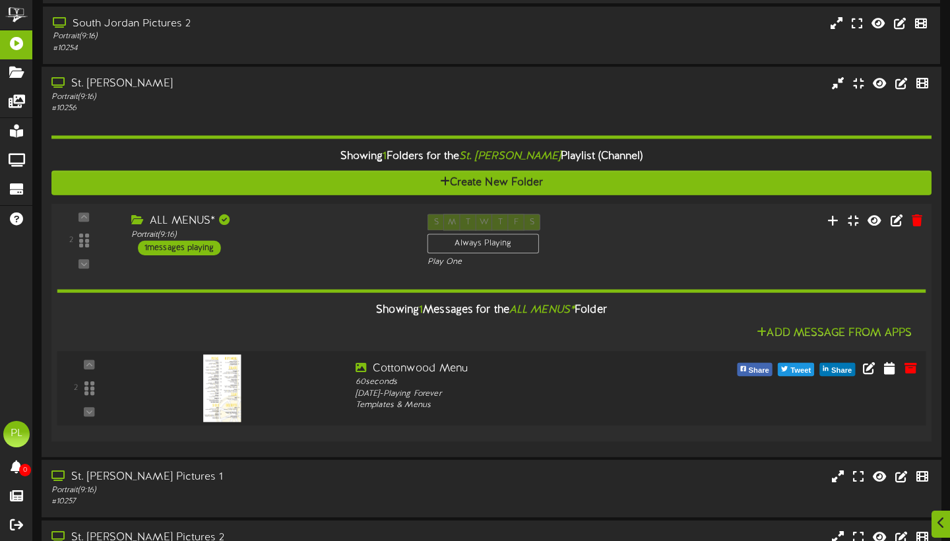
scroll to position [379, 0]
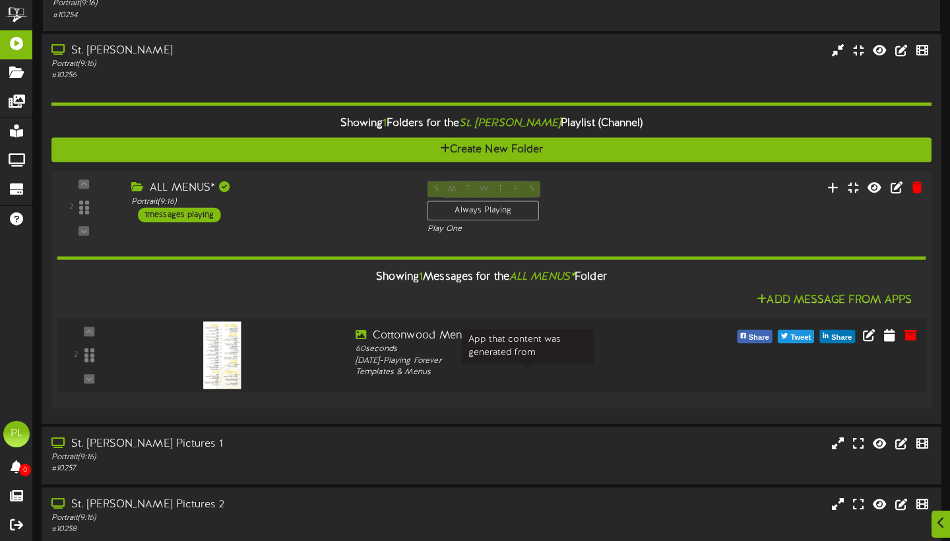
click at [572, 367] on div "[DATE] - Playing Forever" at bounding box center [528, 361] width 346 height 12
click at [358, 218] on div "ALL MENUS* Portrait ( 9:16 ) 1 messages playing" at bounding box center [269, 202] width 296 height 42
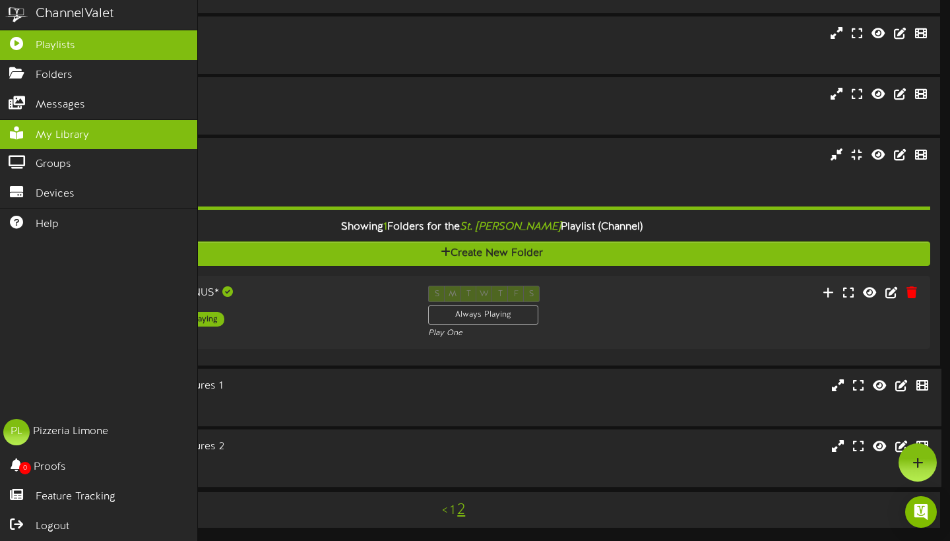
click at [34, 135] on link "My Library" at bounding box center [98, 135] width 197 height 30
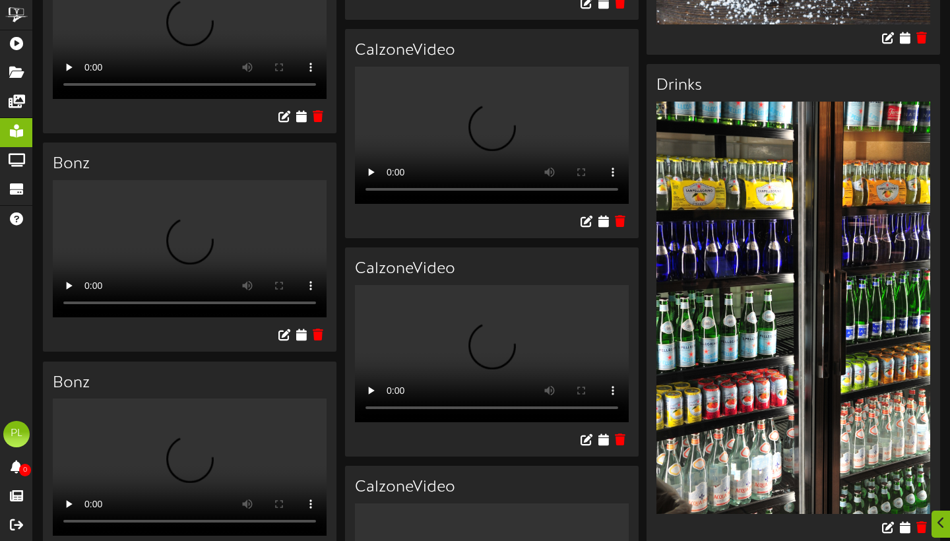
scroll to position [3445, 0]
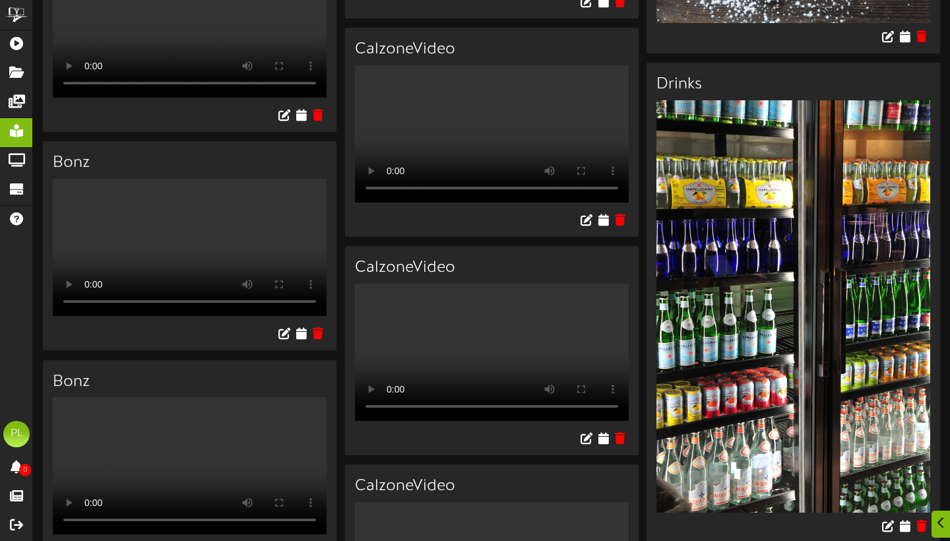
click at [191, 98] on video "Your browser does not support HTML5 video." at bounding box center [190, 28] width 274 height 137
click at [299, 122] on icon at bounding box center [301, 115] width 13 height 15
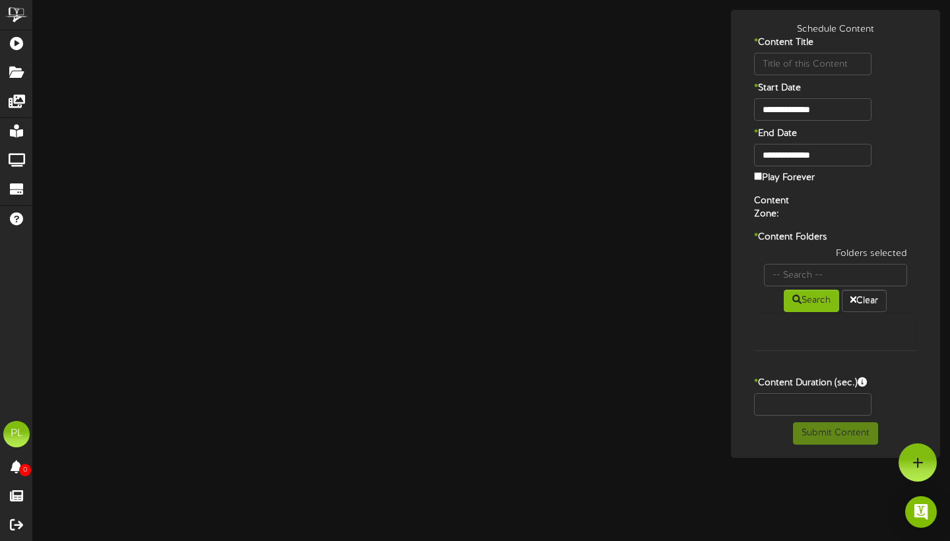
type input "Bonz"
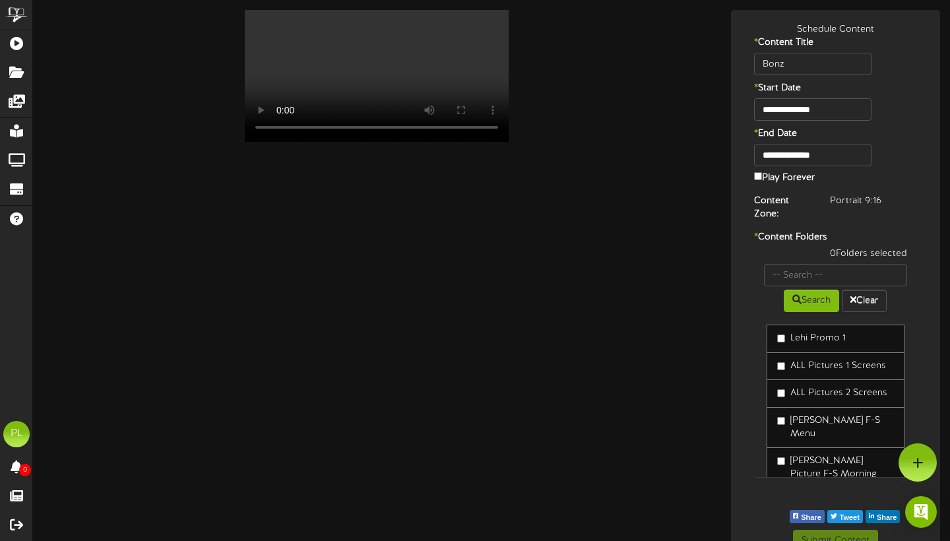
click at [377, 142] on video "Your browser does not support HTML5 video." at bounding box center [377, 76] width 264 height 132
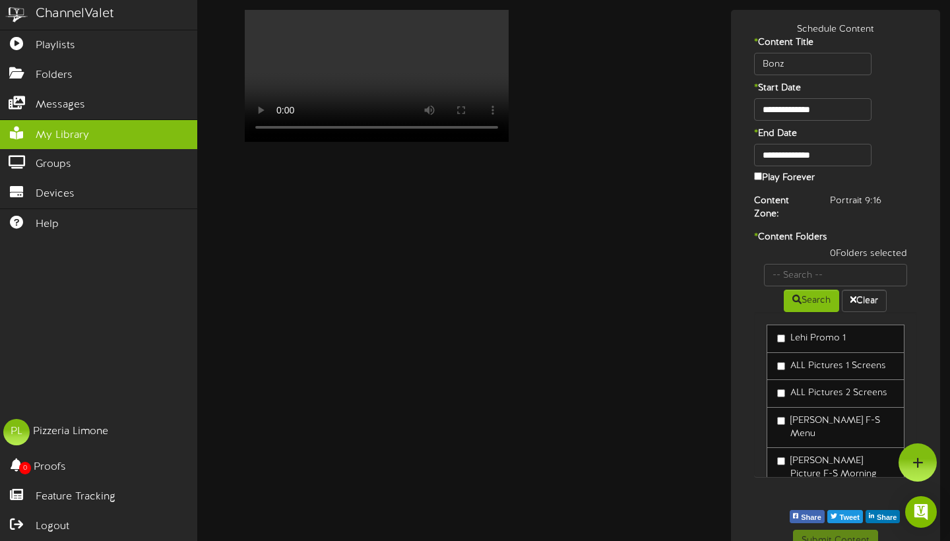
click at [24, 139] on link "My Library" at bounding box center [98, 135] width 197 height 30
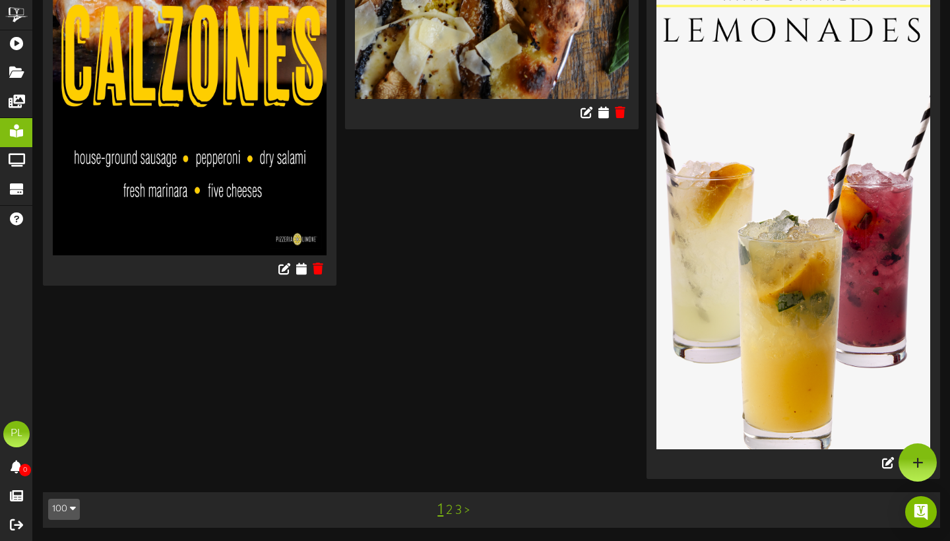
scroll to position [17557, 0]
click at [446, 510] on link "2" at bounding box center [449, 510] width 7 height 15
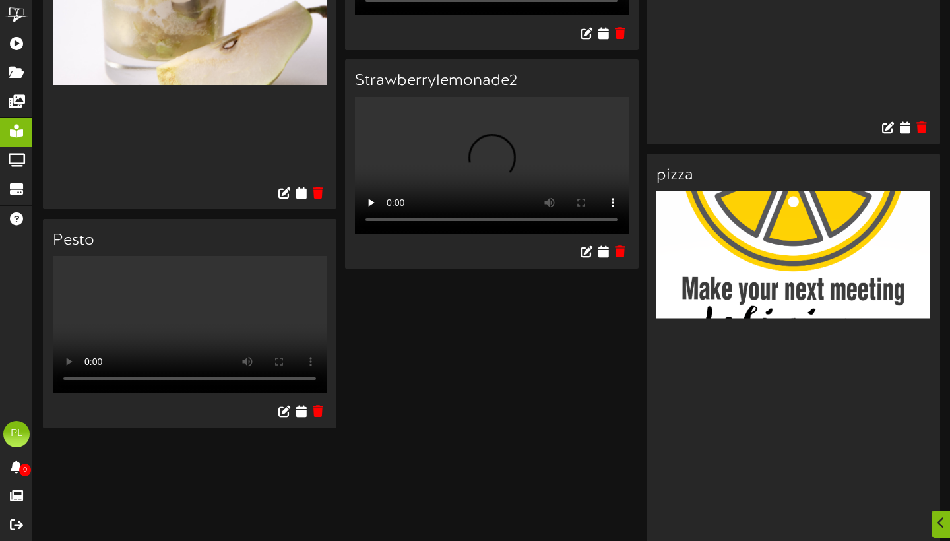
scroll to position [5915, 0]
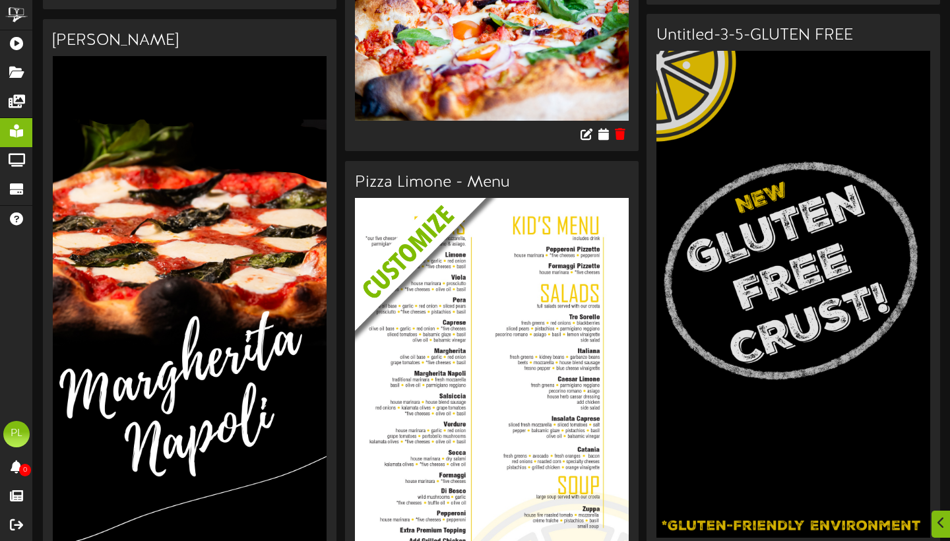
scroll to position [6193, 0]
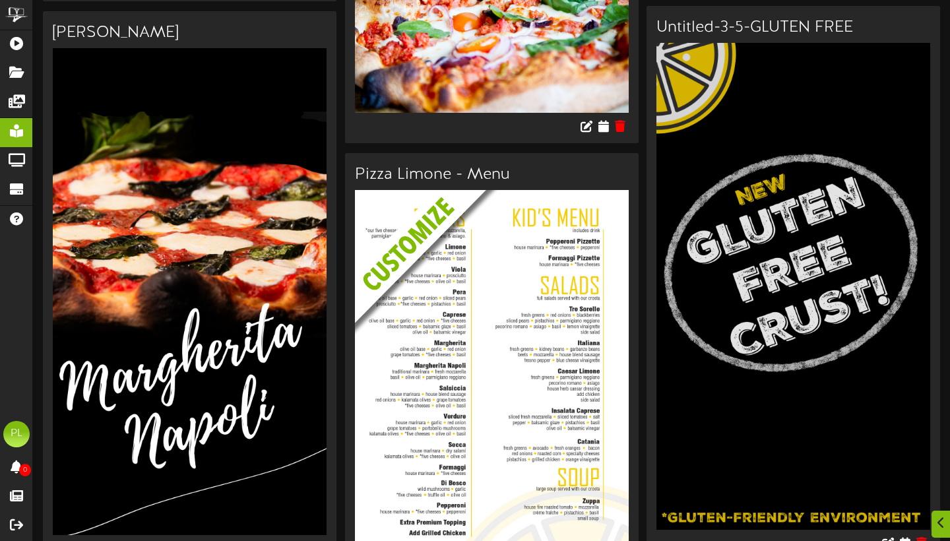
click at [510, 195] on img at bounding box center [492, 433] width 274 height 487
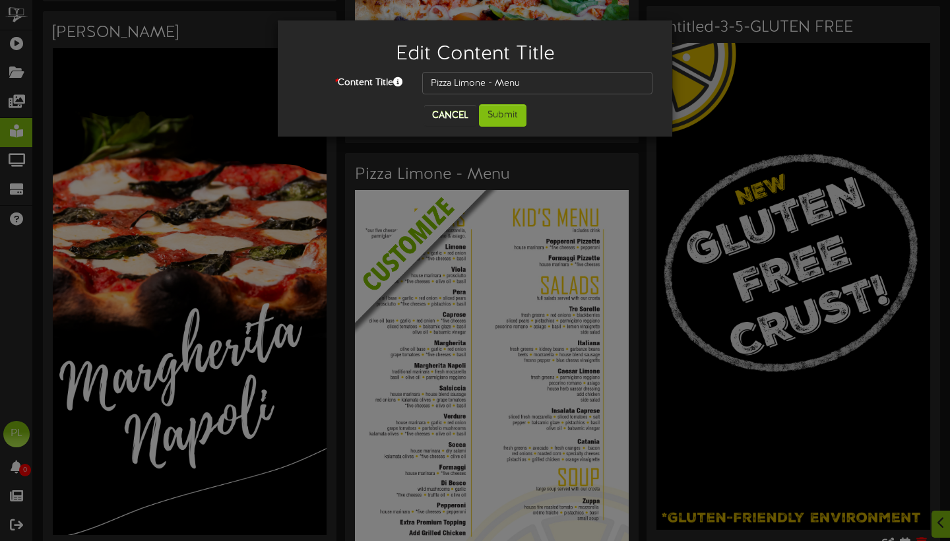
click at [461, 120] on button "Cancel" at bounding box center [450, 115] width 52 height 21
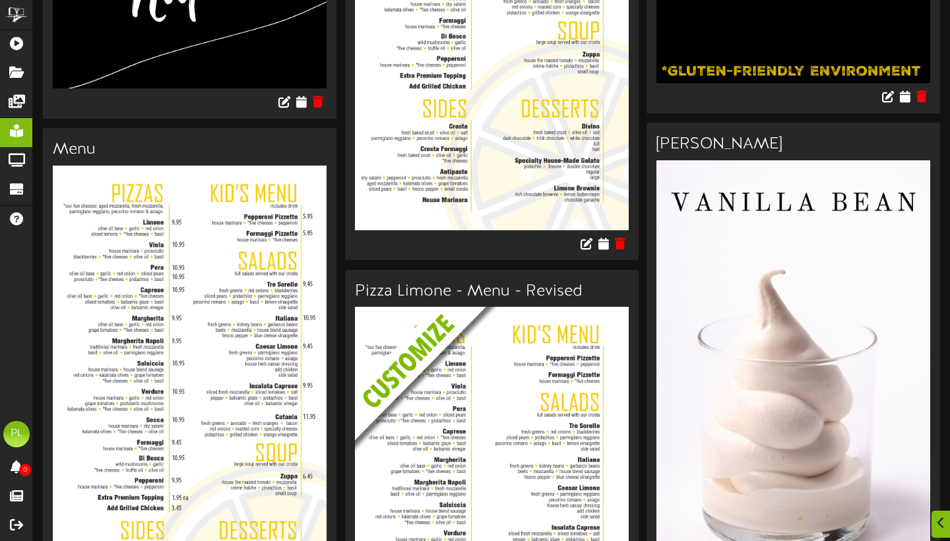
scroll to position [6657, 0]
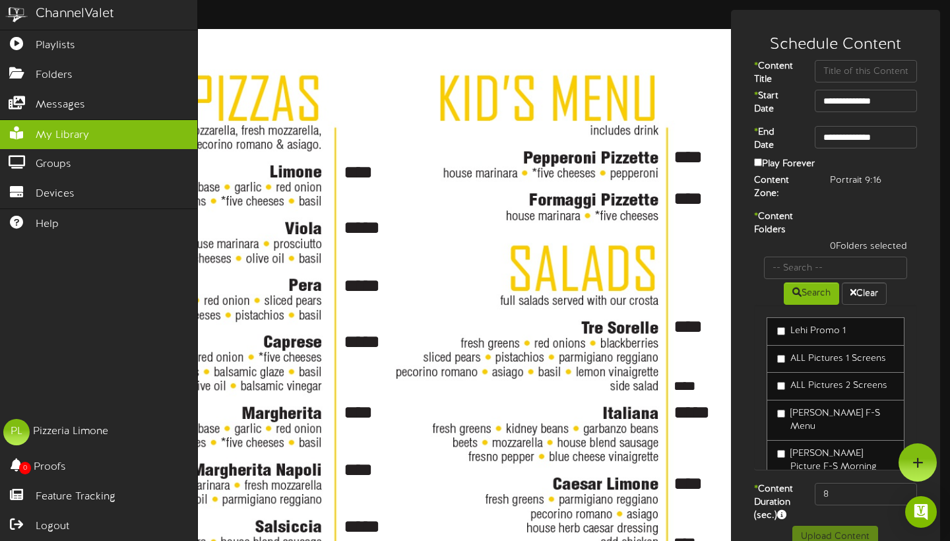
click at [69, 134] on span "My Library" at bounding box center [62, 135] width 53 height 15
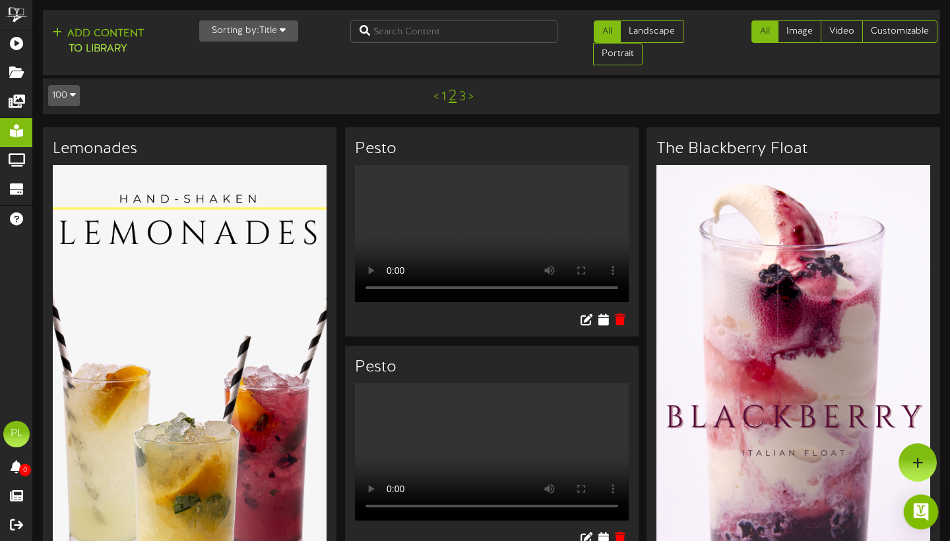
click at [918, 511] on img "Open Intercom Messenger" at bounding box center [920, 511] width 17 height 17
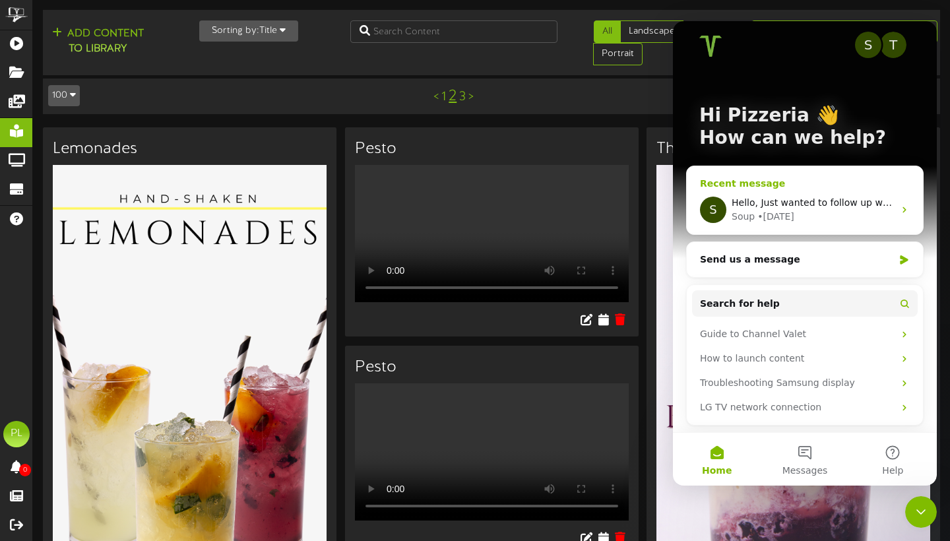
scroll to position [11, 0]
click at [866, 216] on div "Soup • [DATE]" at bounding box center [812, 217] width 162 height 14
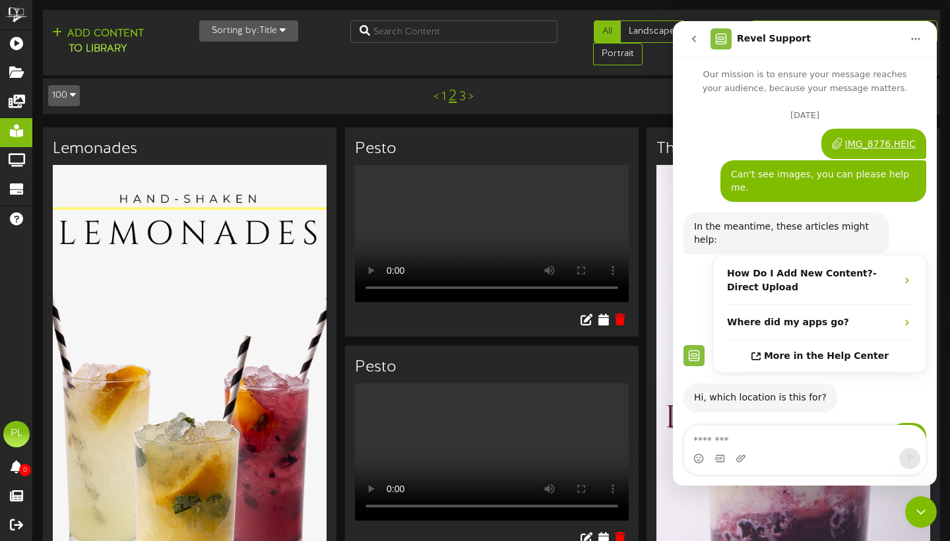
scroll to position [1652, 0]
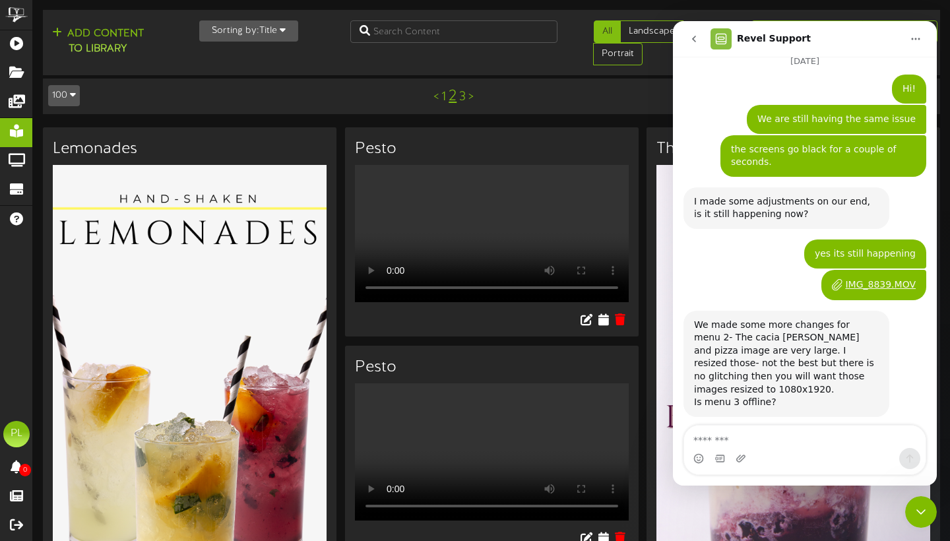
click at [695, 39] on icon "go back" at bounding box center [694, 39] width 11 height 11
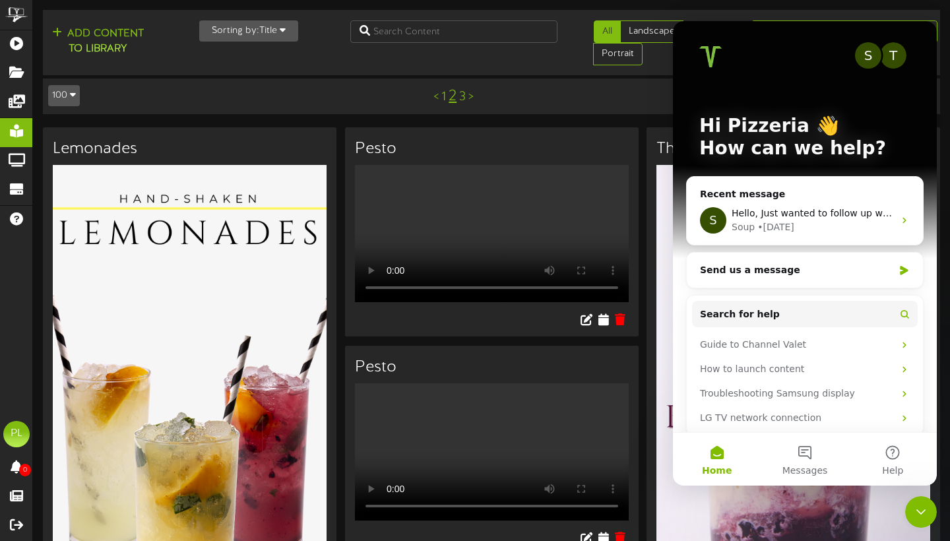
click at [915, 513] on icon "Close Intercom Messenger" at bounding box center [921, 512] width 16 height 16
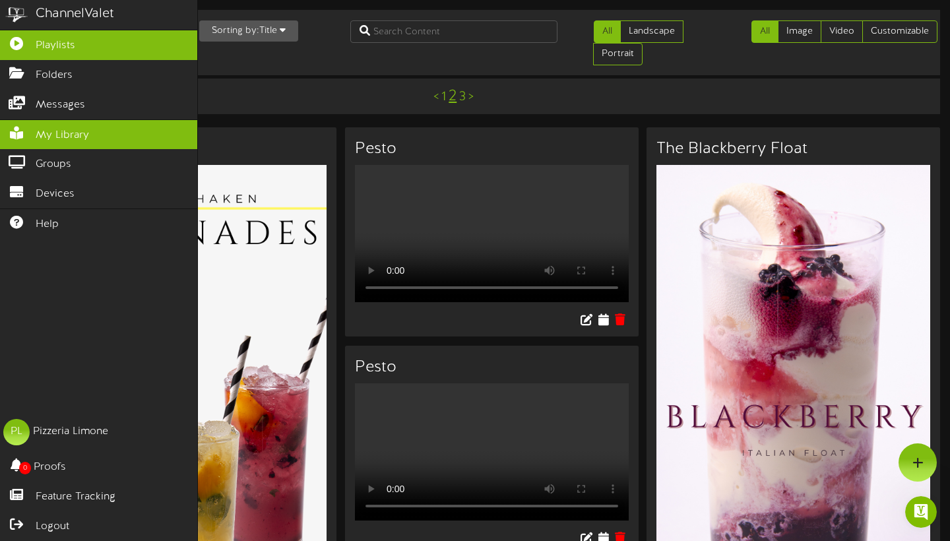
click at [105, 49] on link "Playlists" at bounding box center [98, 45] width 197 height 30
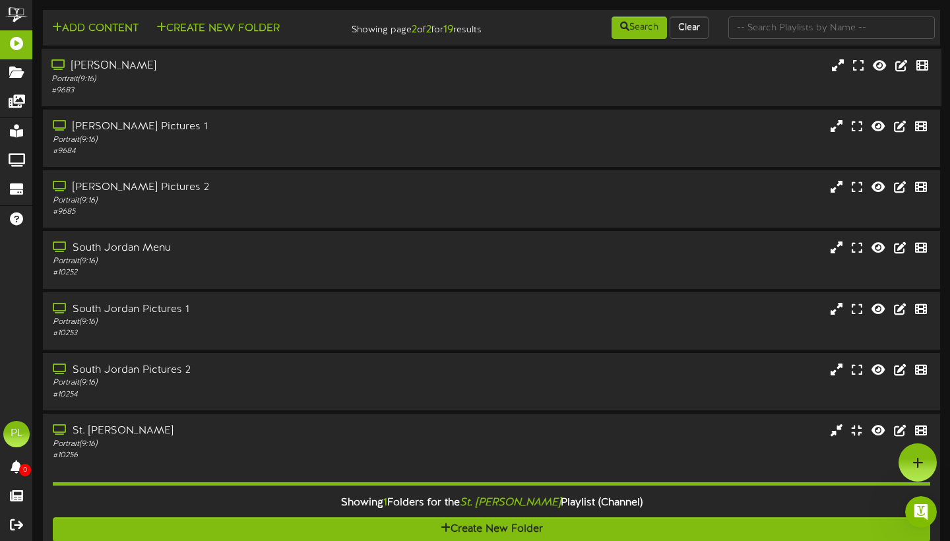
click at [123, 96] on div "# 9683" at bounding box center [228, 90] width 355 height 11
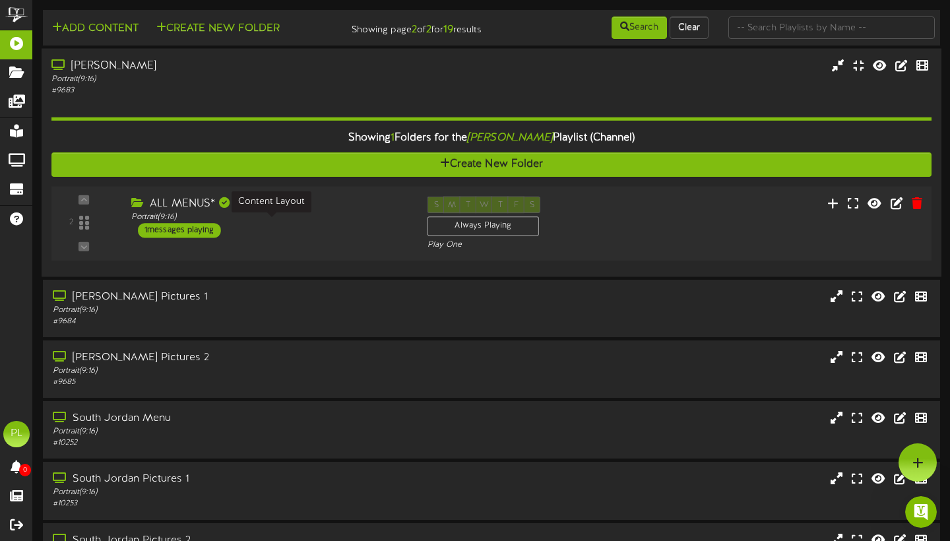
click at [247, 223] on div "Portrait ( 9:16 )" at bounding box center [269, 217] width 276 height 11
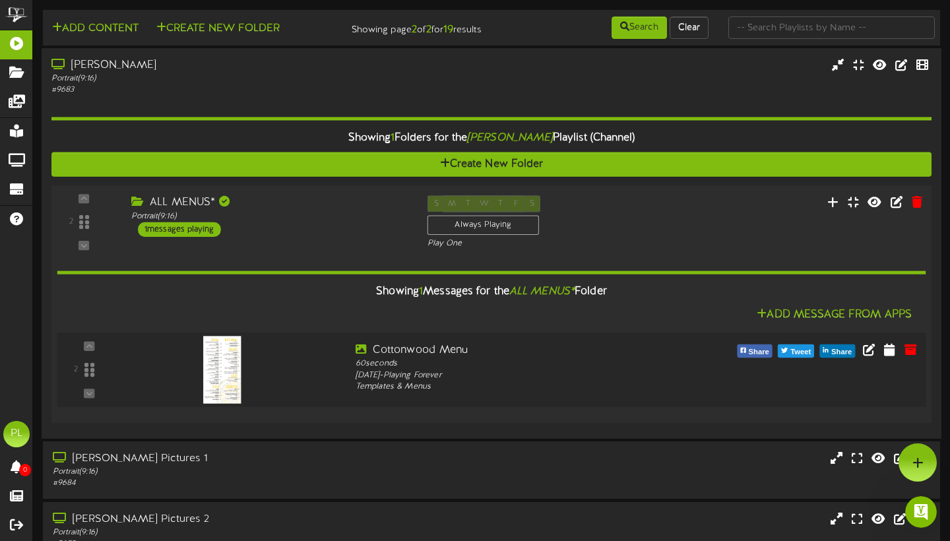
click at [310, 389] on div at bounding box center [236, 365] width 220 height 47
click at [319, 237] on div "ALL MENUS* Portrait ( 9:16 ) 1 messages playing" at bounding box center [269, 216] width 296 height 42
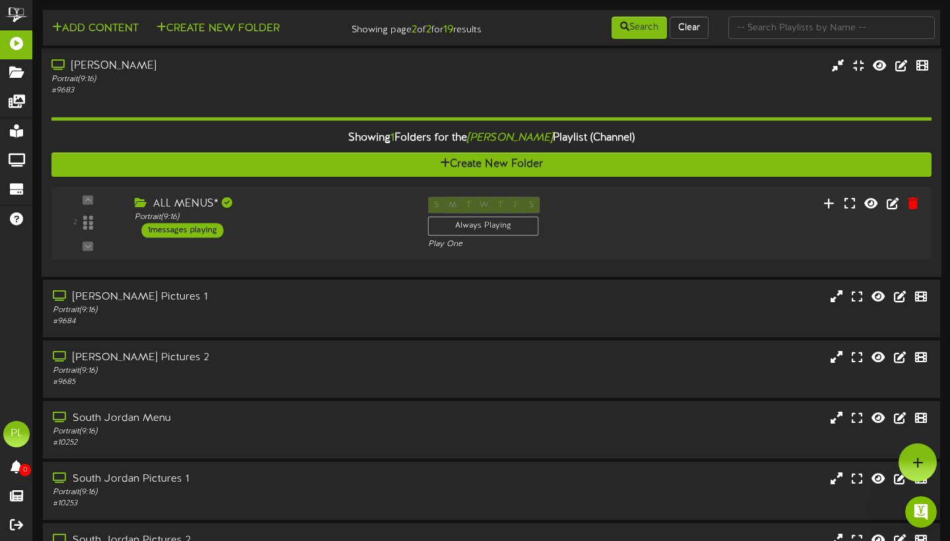
click at [309, 84] on div "Portrait ( 9:16 )" at bounding box center [228, 78] width 355 height 11
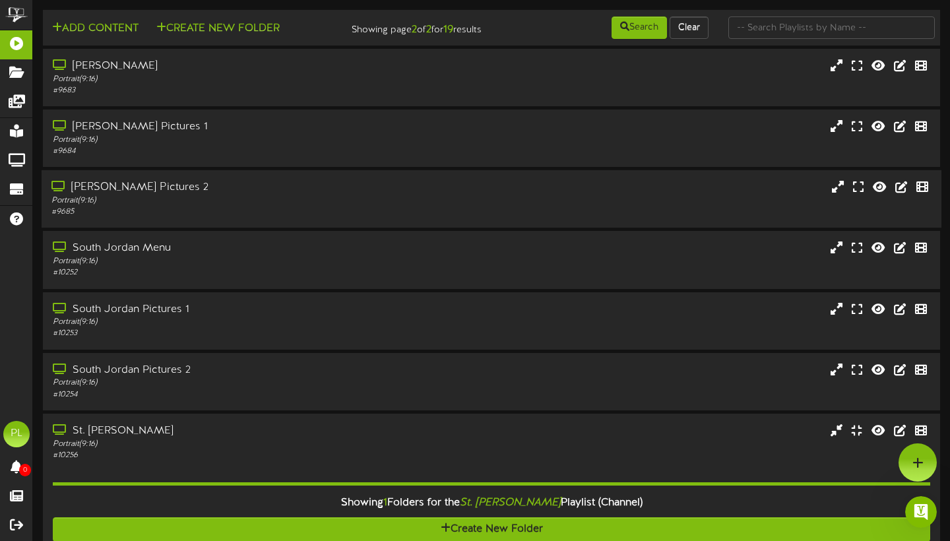
click at [205, 206] on div "Portrait ( 9:16 )" at bounding box center [228, 200] width 355 height 11
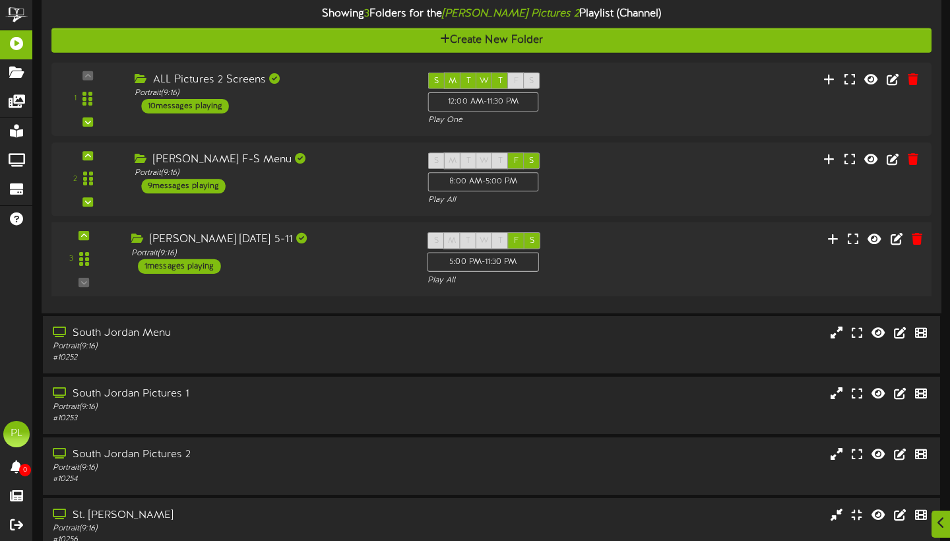
scroll to position [246, 0]
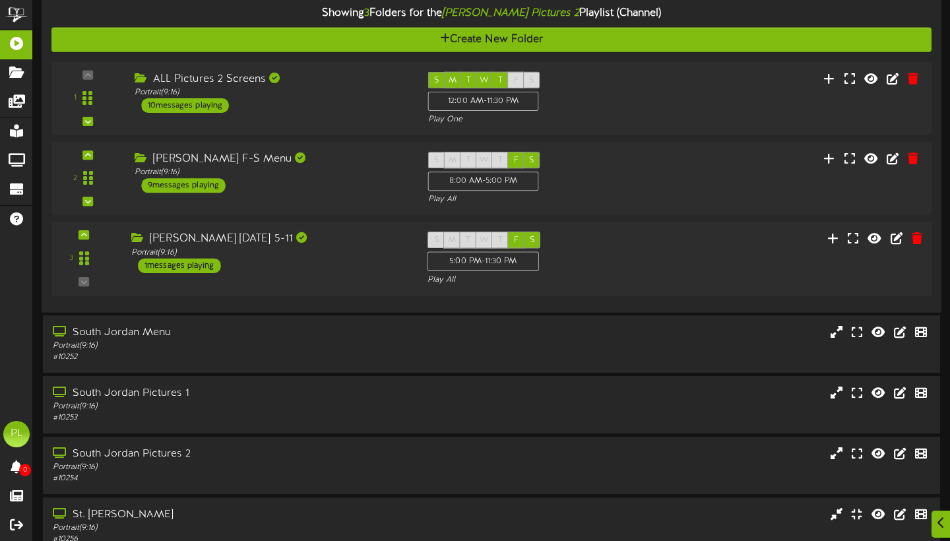
click at [333, 265] on div "[PERSON_NAME] [DATE] 5-11 Portrait ( 9:16 ) 1 messages playing" at bounding box center [269, 253] width 296 height 42
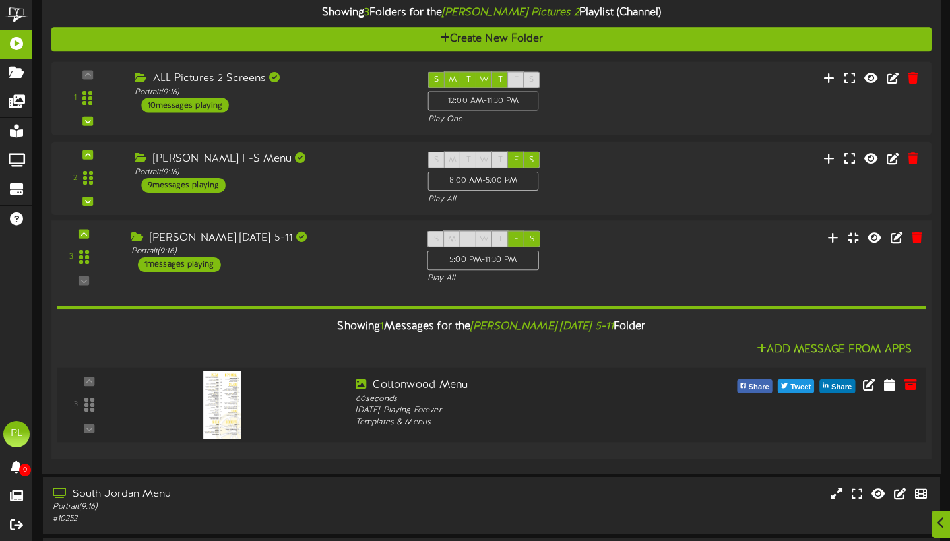
click at [330, 414] on div at bounding box center [236, 402] width 220 height 47
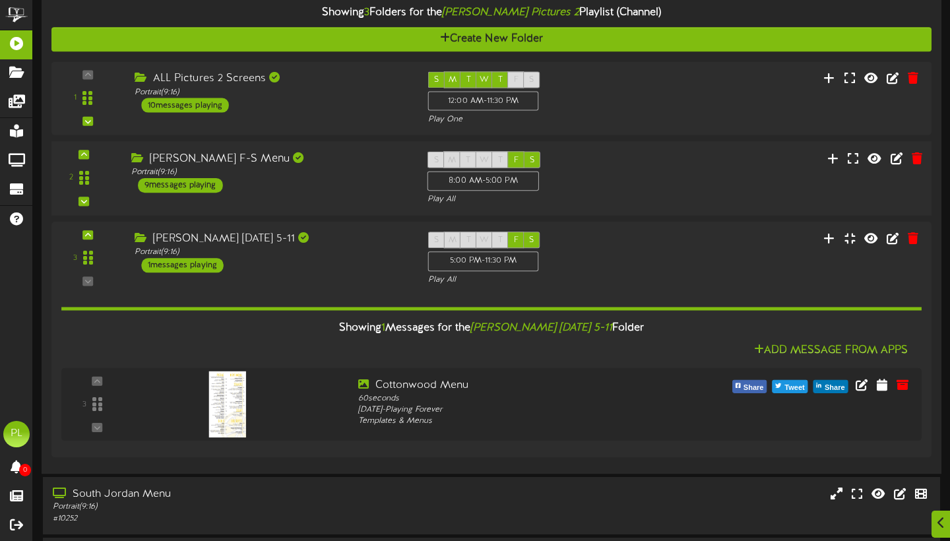
click at [315, 189] on div "[PERSON_NAME] F-S Menu Portrait ( 9:16 ) 9 messages playing" at bounding box center [269, 173] width 296 height 42
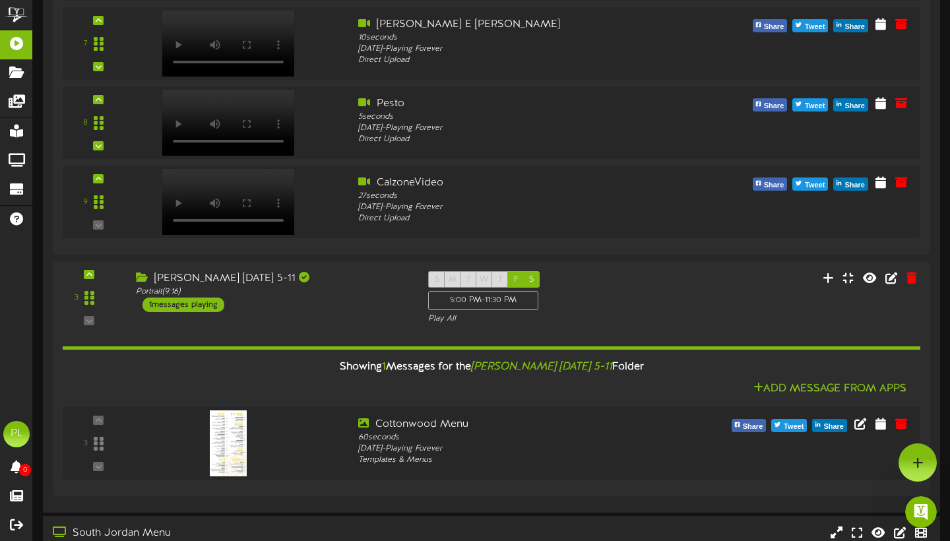
scroll to position [985, 0]
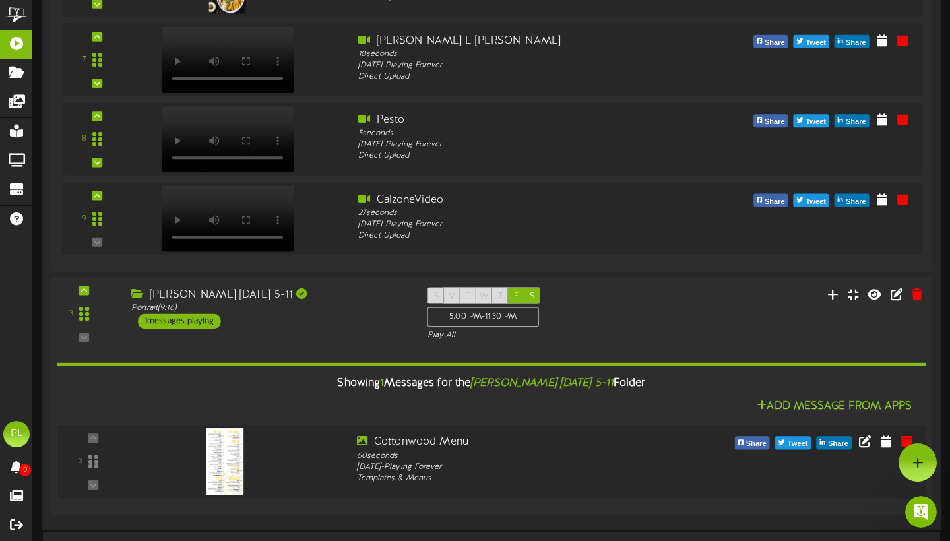
click at [325, 303] on div "[PERSON_NAME] [DATE] 5-11" at bounding box center [269, 295] width 276 height 15
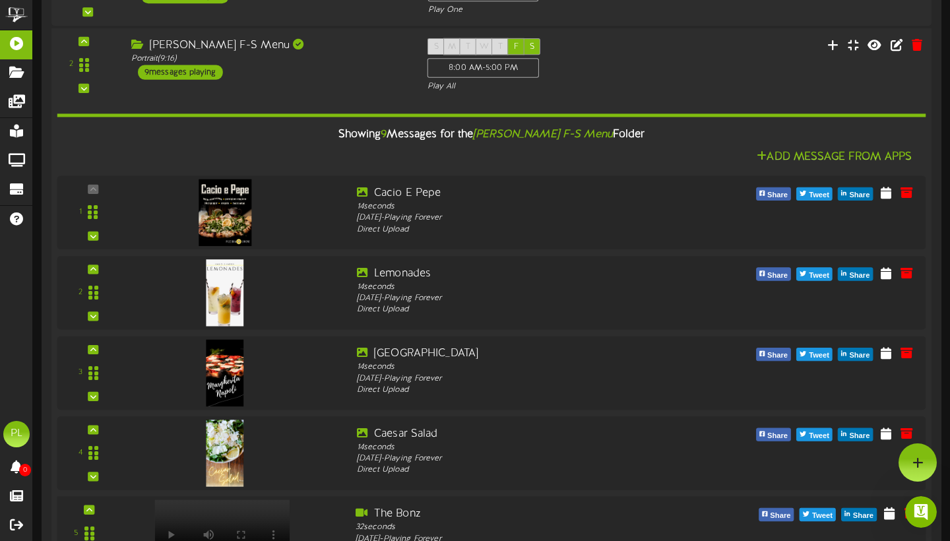
scroll to position [338, 0]
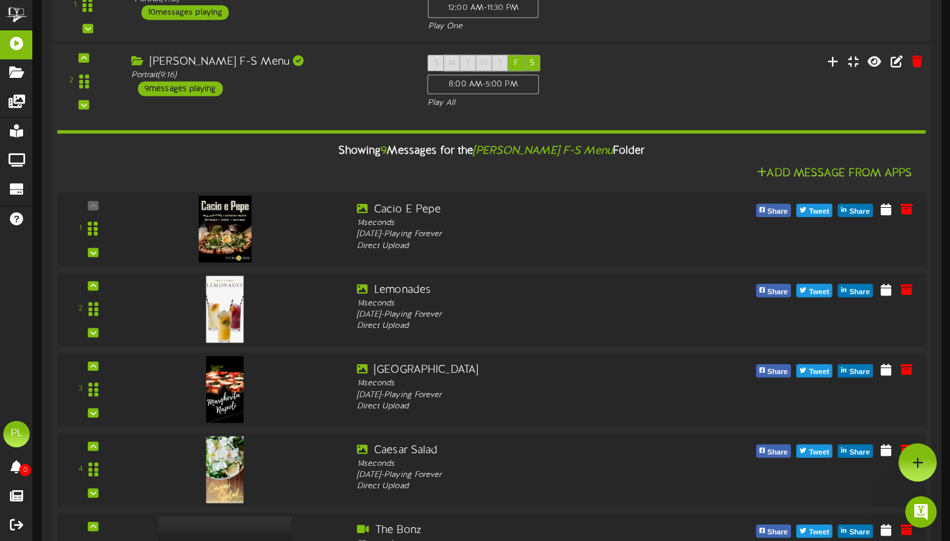
click at [340, 70] on div "[PERSON_NAME] F-S Menu" at bounding box center [269, 62] width 276 height 15
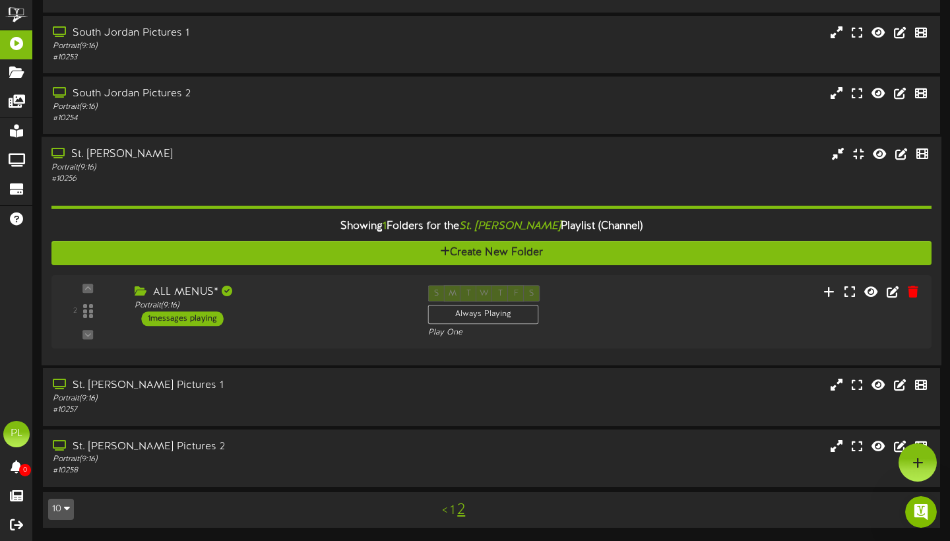
scroll to position [606, 0]
click at [262, 177] on div "# 10256" at bounding box center [228, 178] width 355 height 11
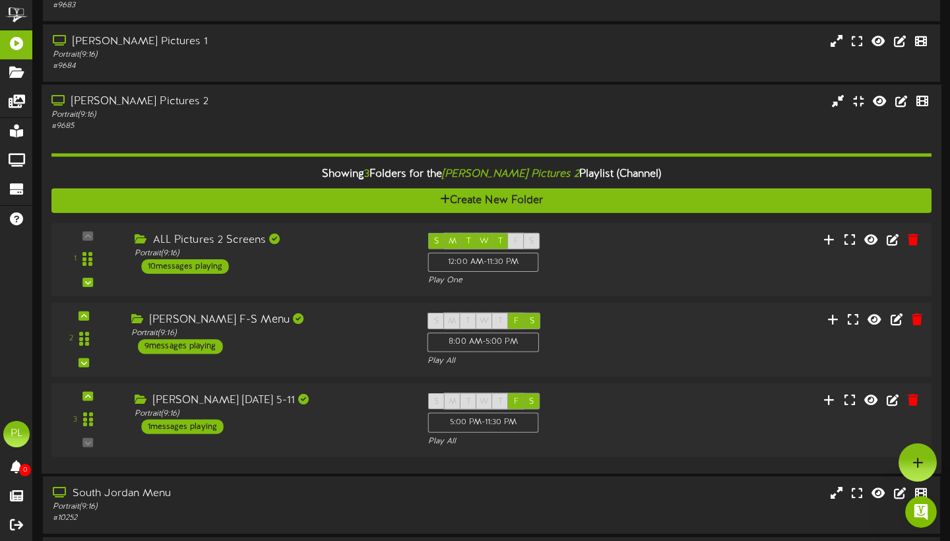
scroll to position [51, 0]
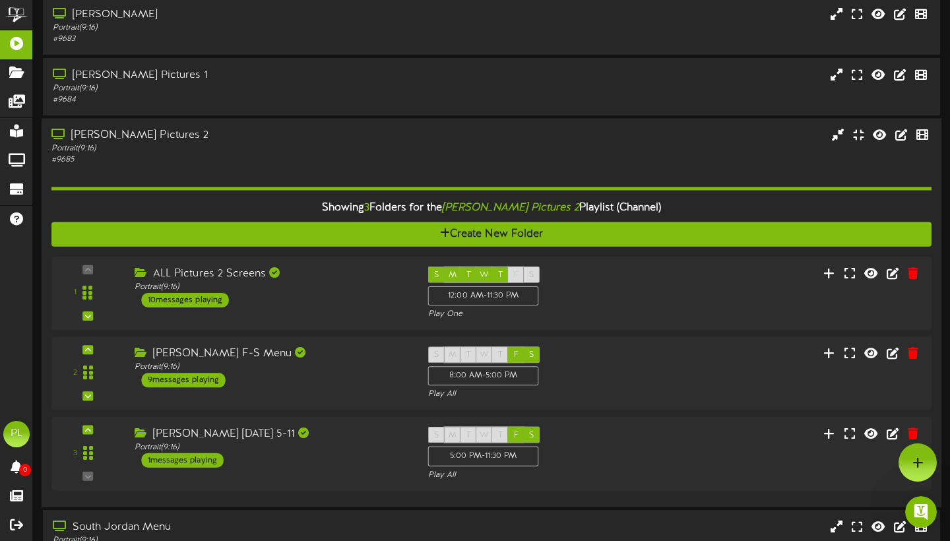
click at [286, 143] on div "[PERSON_NAME] Pictures 2" at bounding box center [228, 135] width 355 height 15
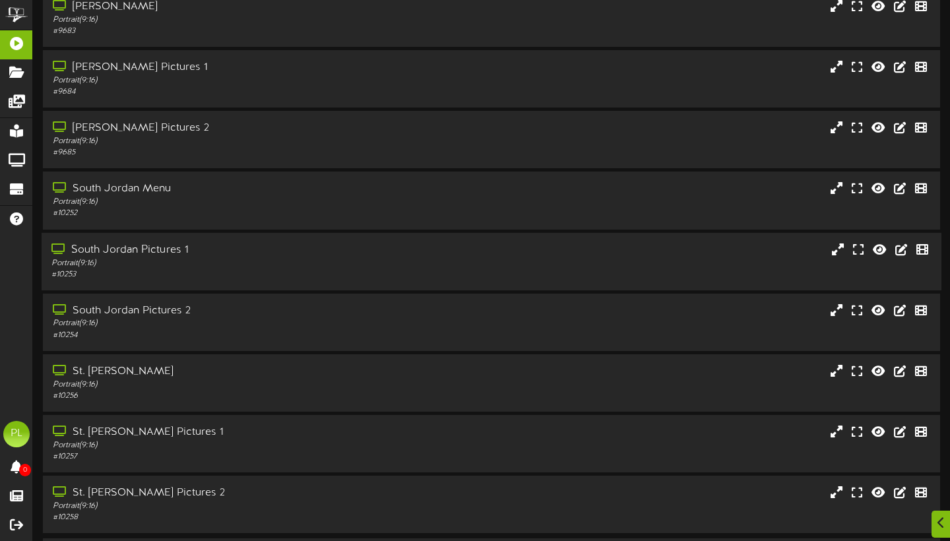
scroll to position [61, 0]
click at [248, 135] on div "[PERSON_NAME] Pictures 2" at bounding box center [228, 126] width 355 height 15
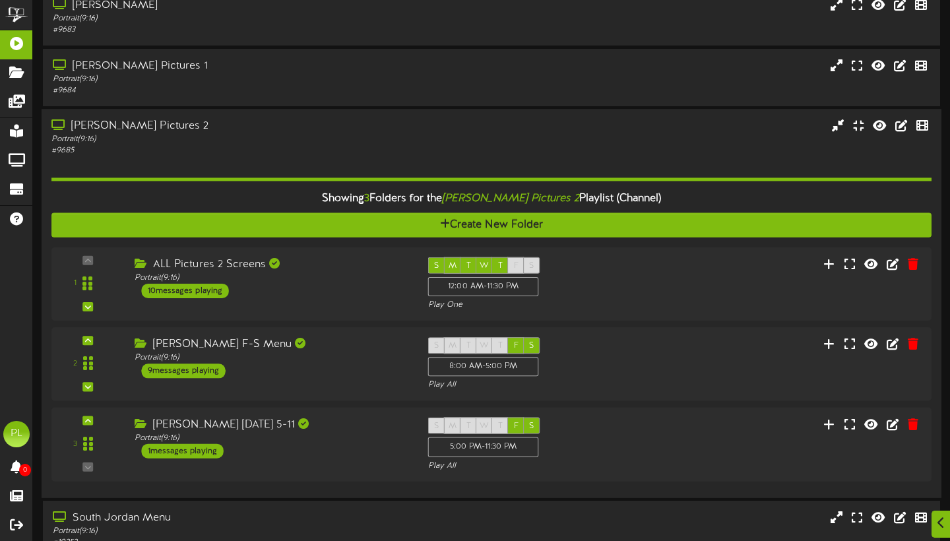
click at [292, 145] on div "Portrait ( 9:16 )" at bounding box center [228, 139] width 355 height 11
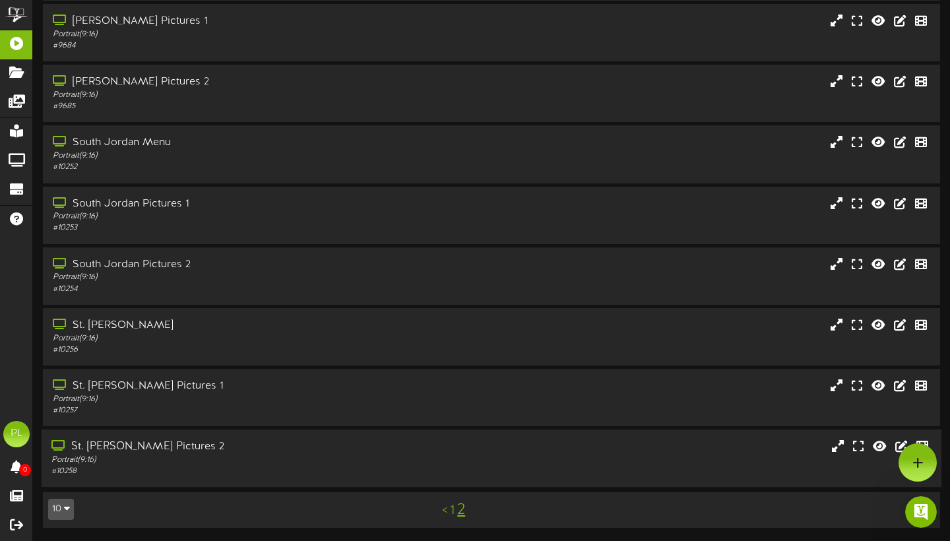
scroll to position [109, 0]
click at [206, 459] on div "Portrait ( 9:16 )" at bounding box center [228, 459] width 355 height 11
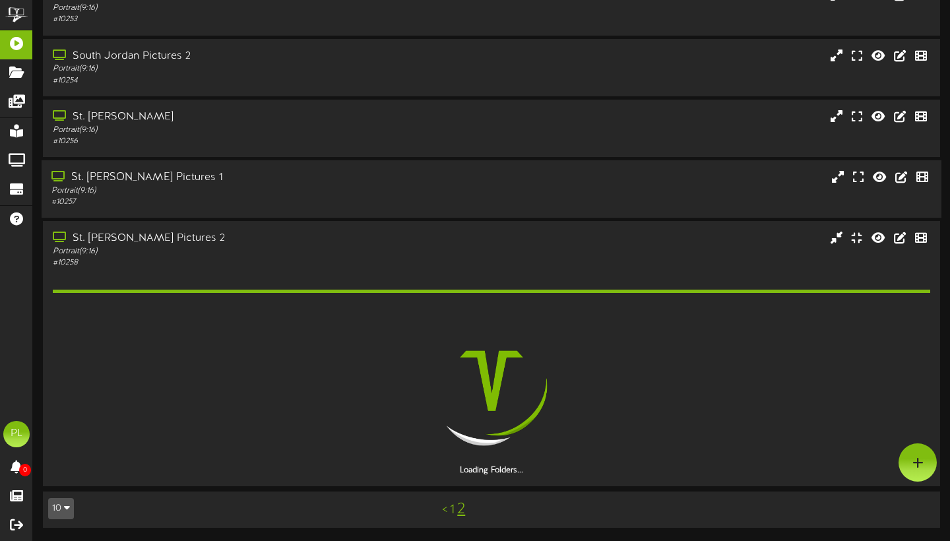
scroll to position [0, 0]
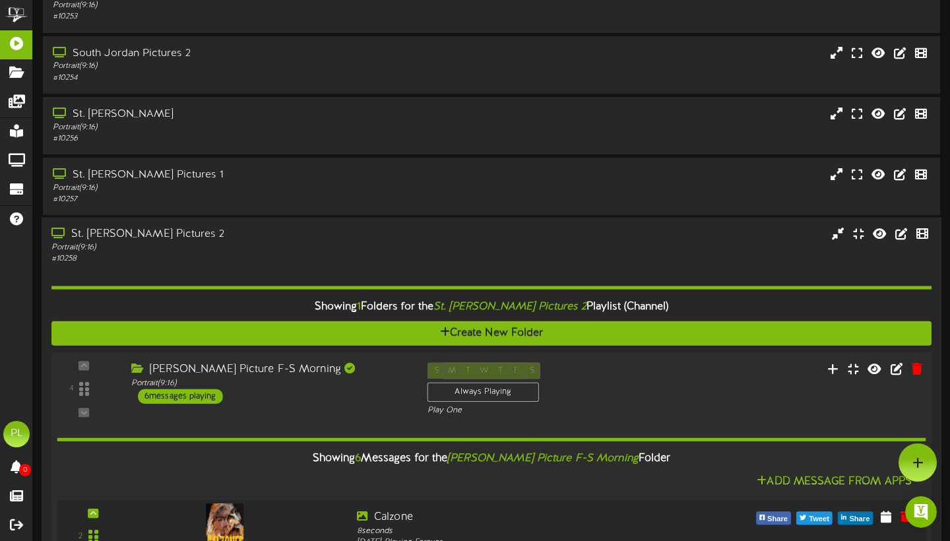
click at [311, 416] on div "4 ( 9:16" at bounding box center [491, 389] width 888 height 54
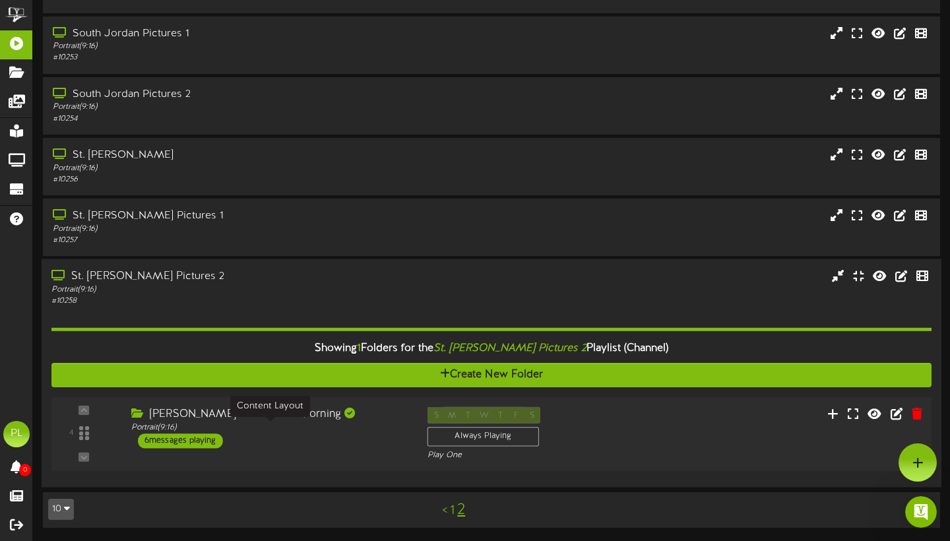
scroll to position [278, 0]
click at [324, 431] on div "Portrait ( 9:16 )" at bounding box center [269, 427] width 276 height 11
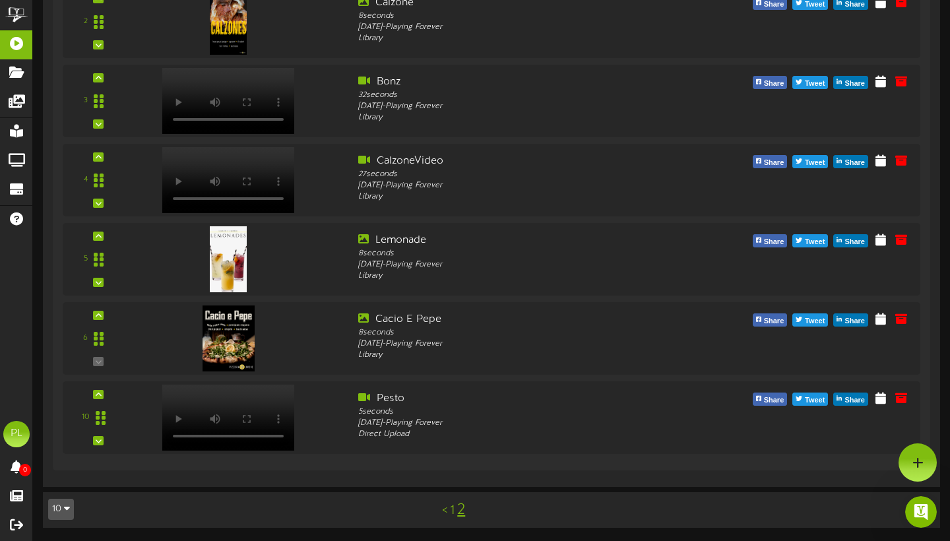
scroll to position [836, 0]
click at [462, 509] on link "2" at bounding box center [461, 509] width 8 height 17
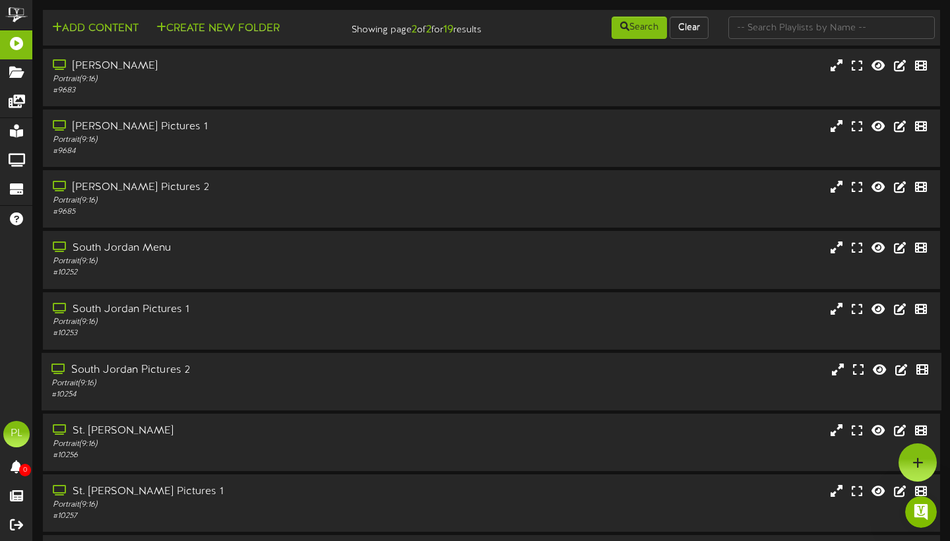
click at [357, 388] on div "Portrait ( 9:16 )" at bounding box center [228, 382] width 355 height 11
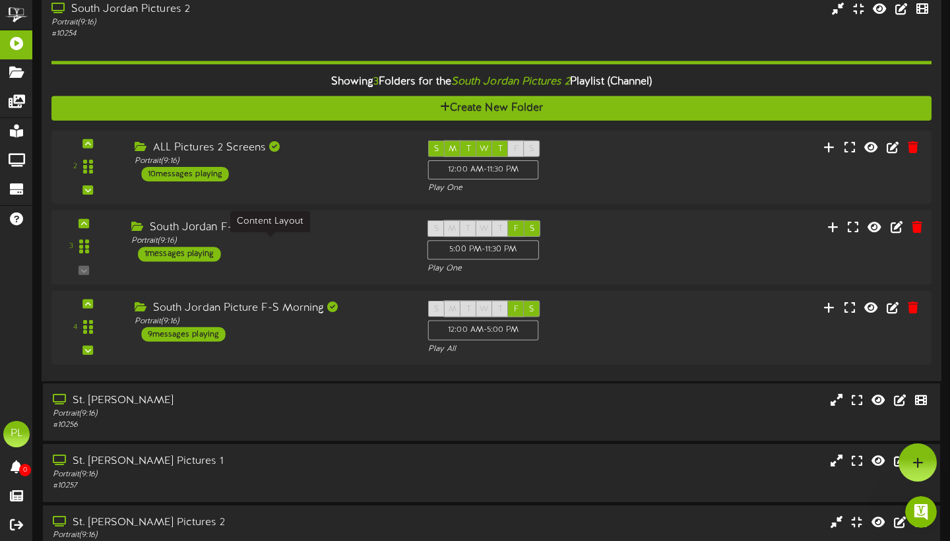
scroll to position [348, 0]
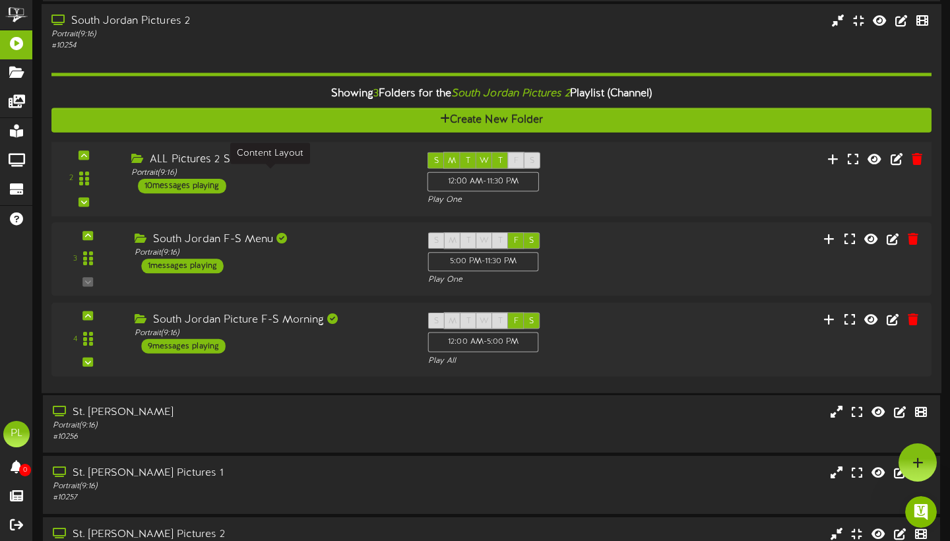
click at [335, 178] on div "Portrait ( 9:16 )" at bounding box center [269, 172] width 276 height 11
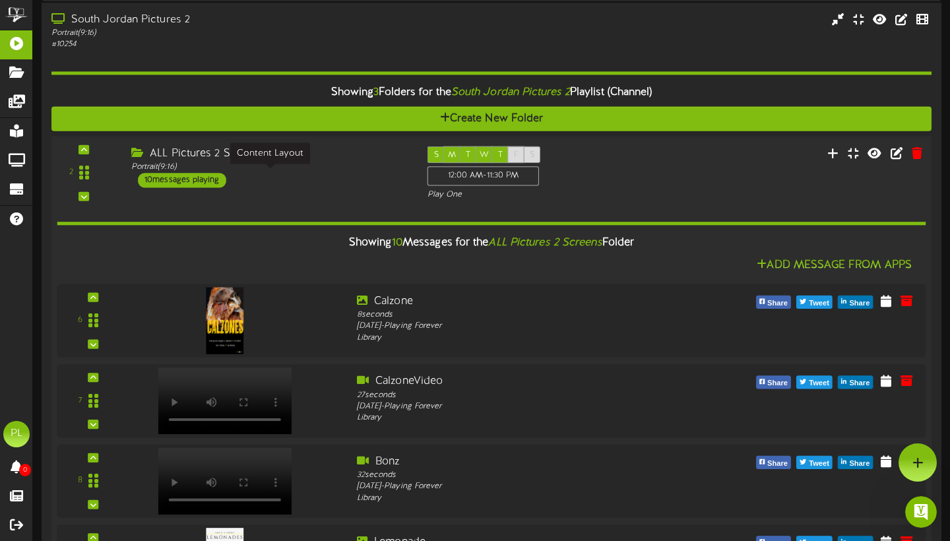
click at [335, 178] on div "ALL Pictures 2 Screens Portrait ( 9:16 ) 10 messages playing" at bounding box center [269, 167] width 296 height 42
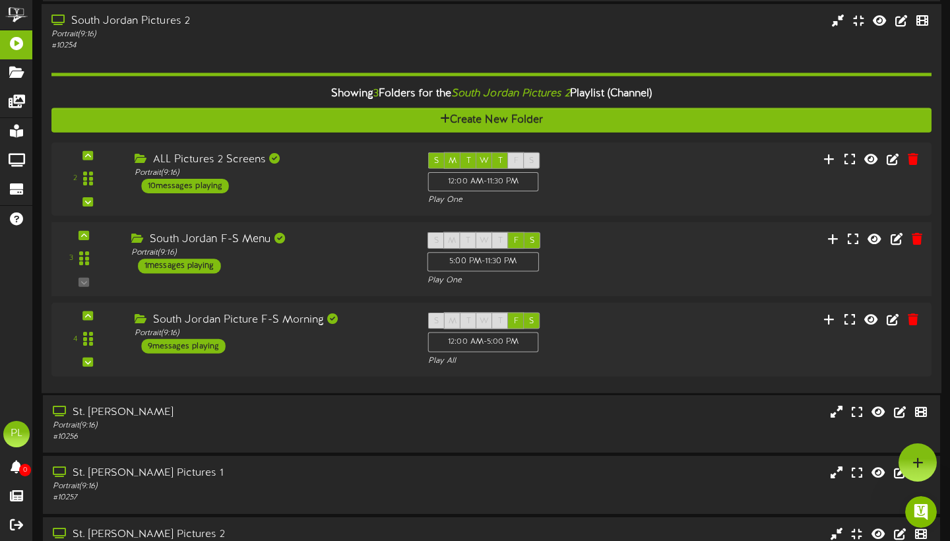
click at [323, 245] on div "South Jordan F-S Menu" at bounding box center [269, 238] width 276 height 15
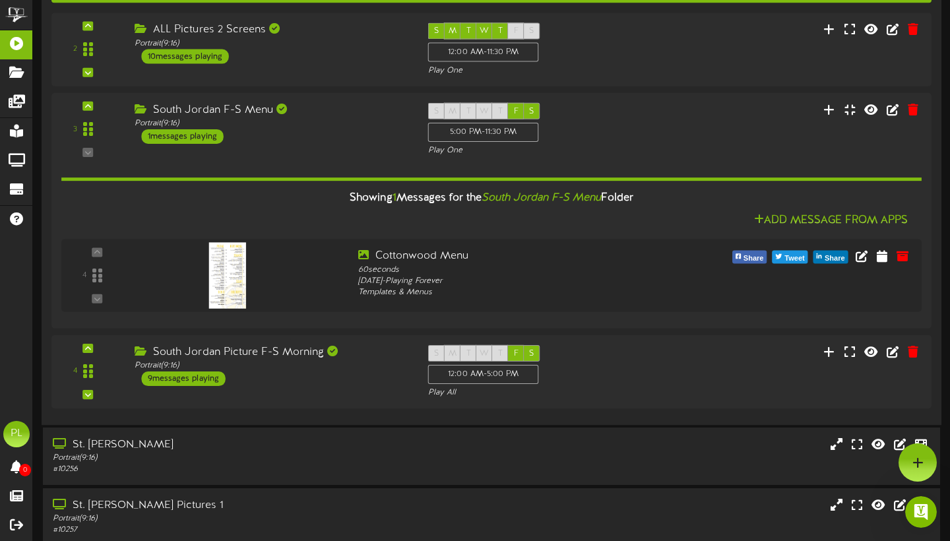
scroll to position [0, 0]
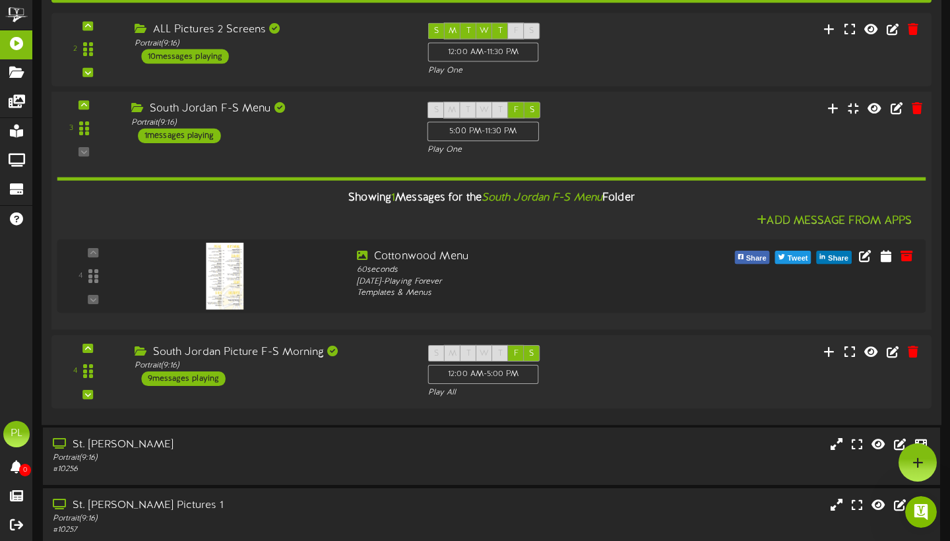
click at [333, 154] on div "3 ( 9:16" at bounding box center [491, 129] width 888 height 54
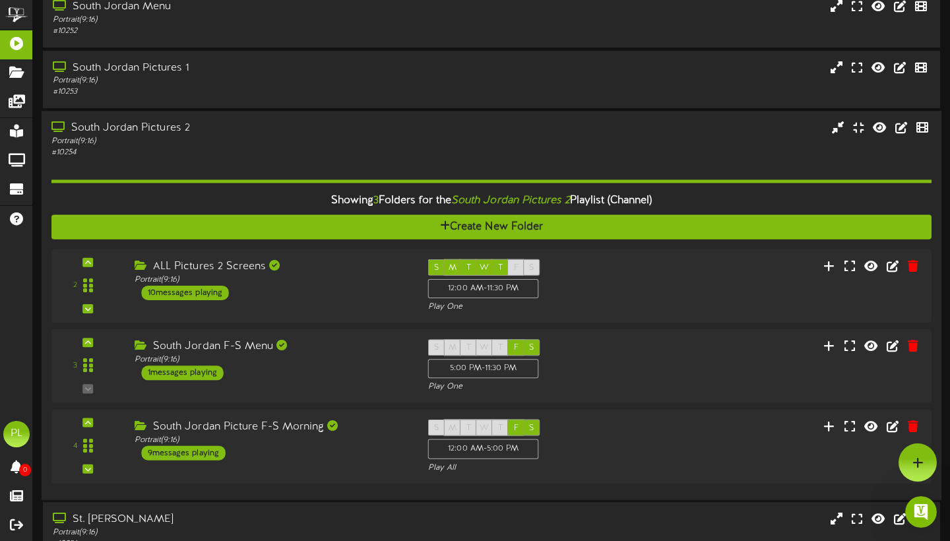
scroll to position [240, 0]
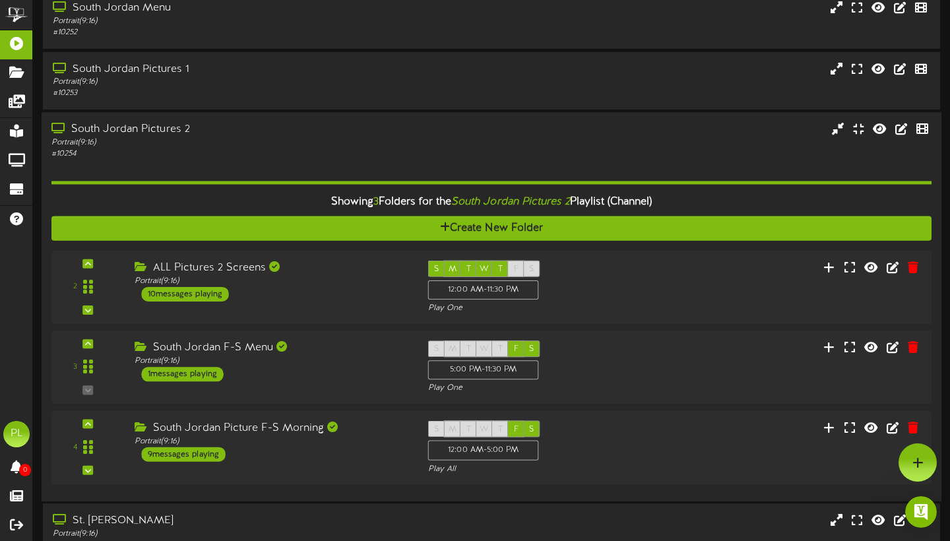
click at [317, 137] on div "South Jordan Pictures 2" at bounding box center [228, 129] width 355 height 15
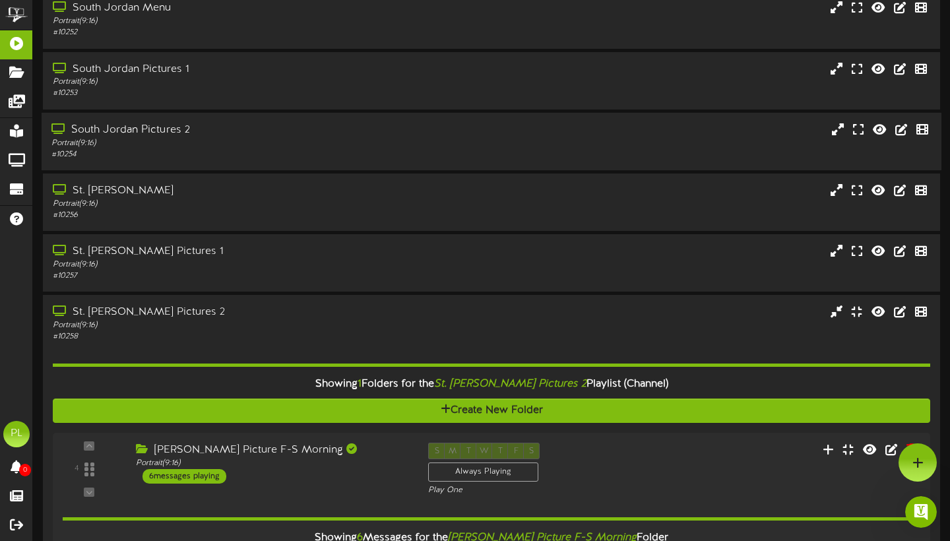
click at [268, 144] on div "Portrait ( 9:16 )" at bounding box center [228, 142] width 355 height 11
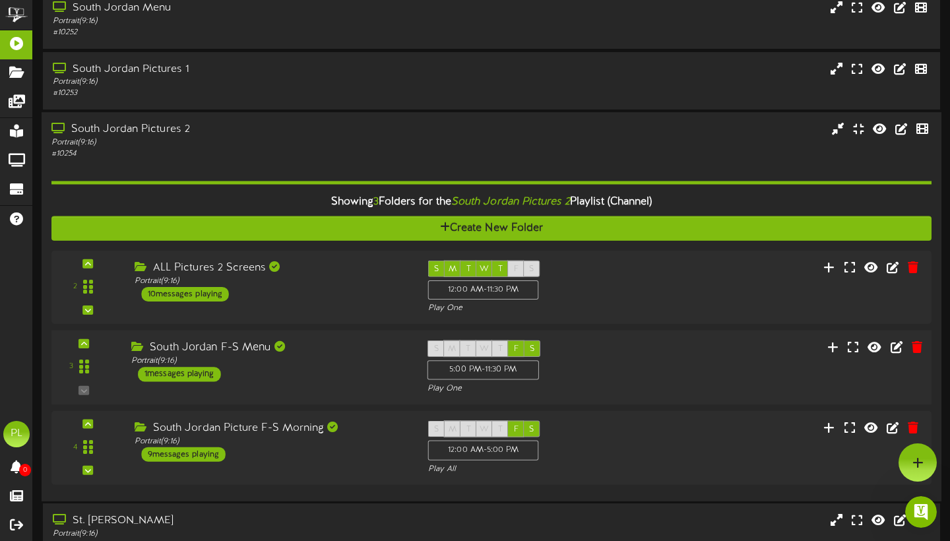
click at [353, 386] on div "3 ( 9:16" at bounding box center [491, 367] width 888 height 54
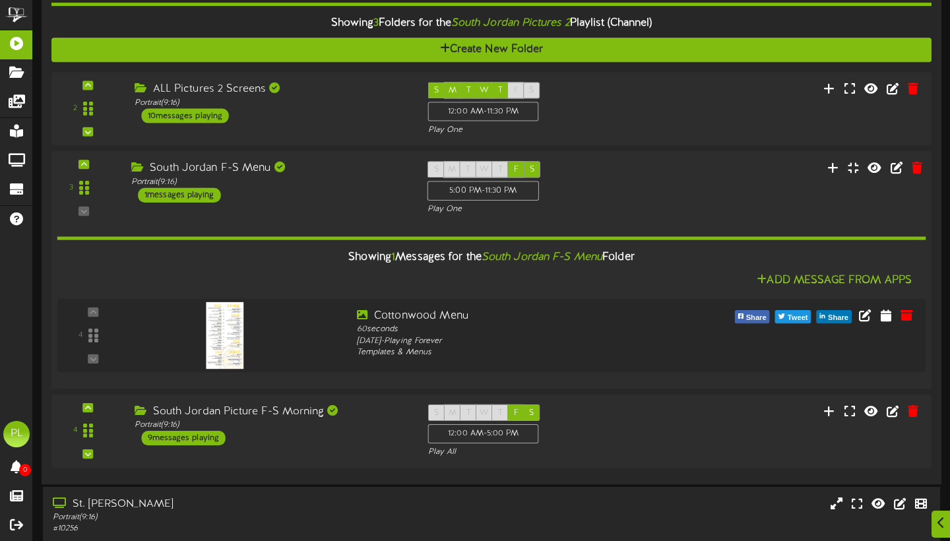
scroll to position [419, 0]
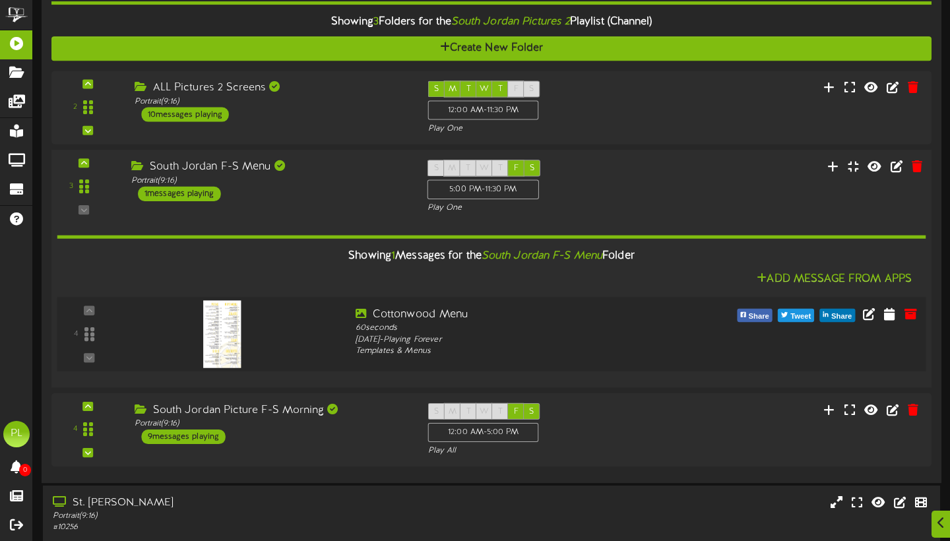
click at [331, 345] on div at bounding box center [236, 330] width 220 height 47
